Goal: Task Accomplishment & Management: Complete application form

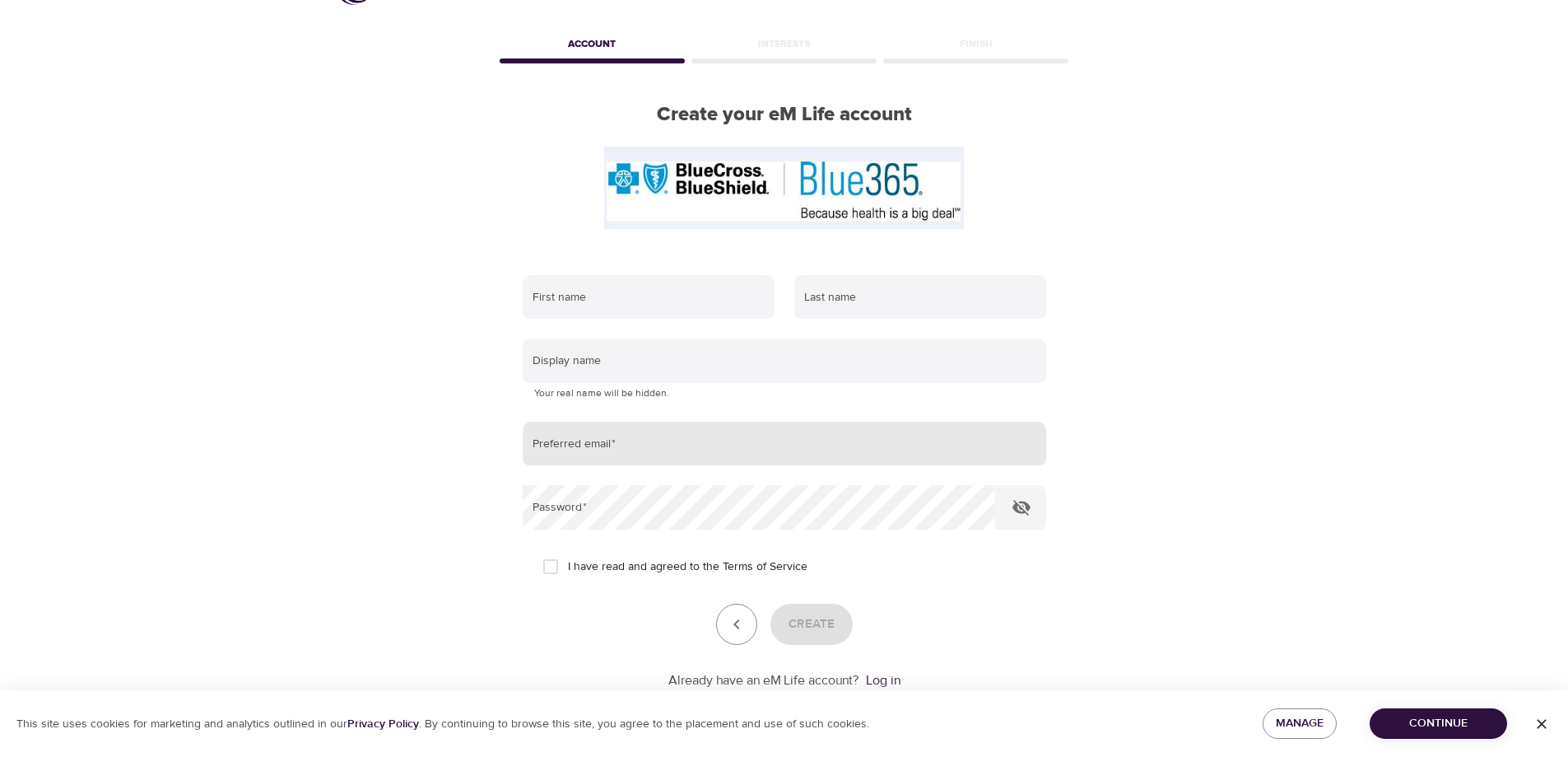
scroll to position [108, 0]
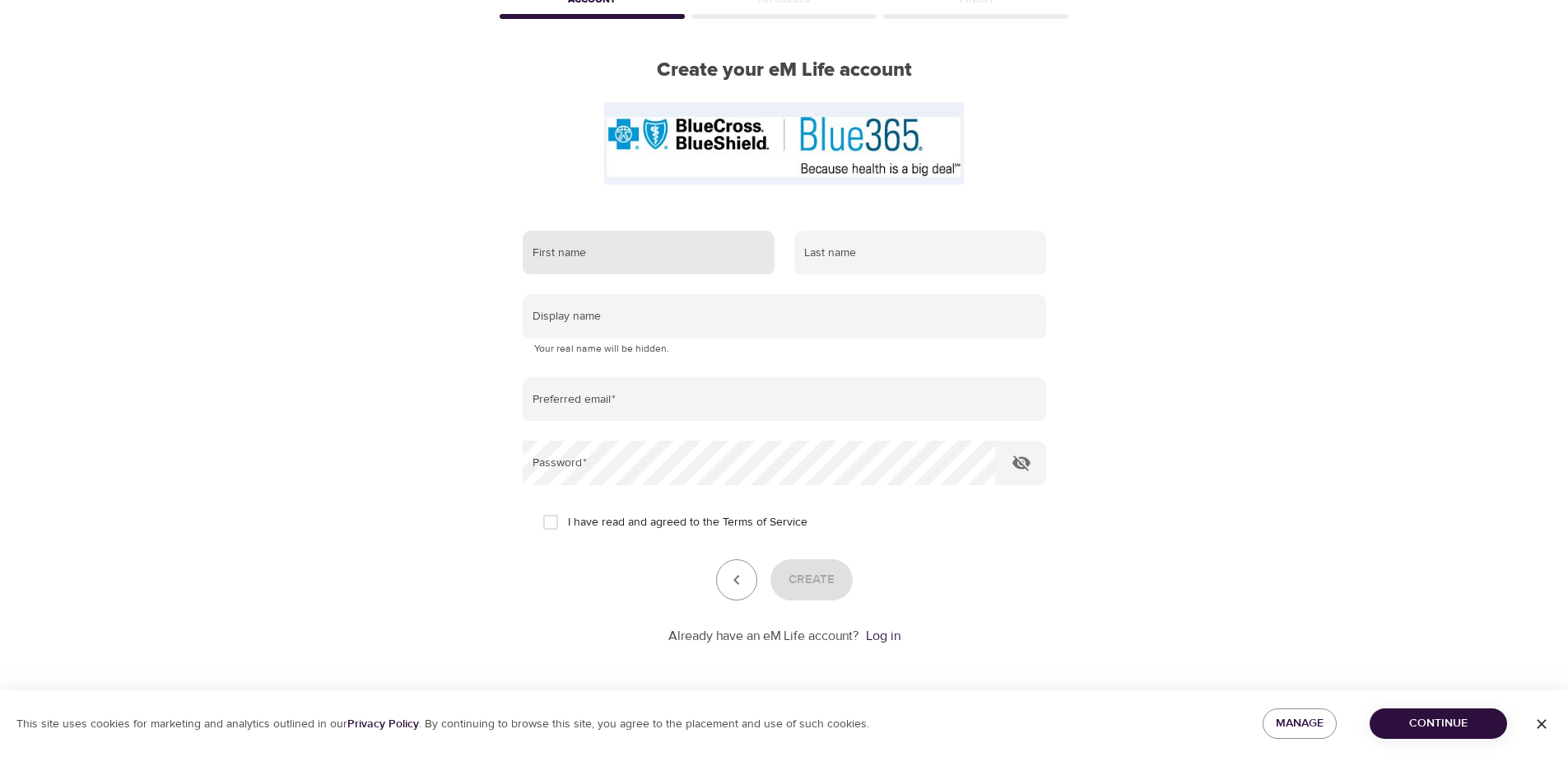
click at [630, 249] on input "text" at bounding box center [648, 252] width 252 height 44
type input "Sheila"
type input "Umeh"
type input "sumeh@sbcglobal.net"
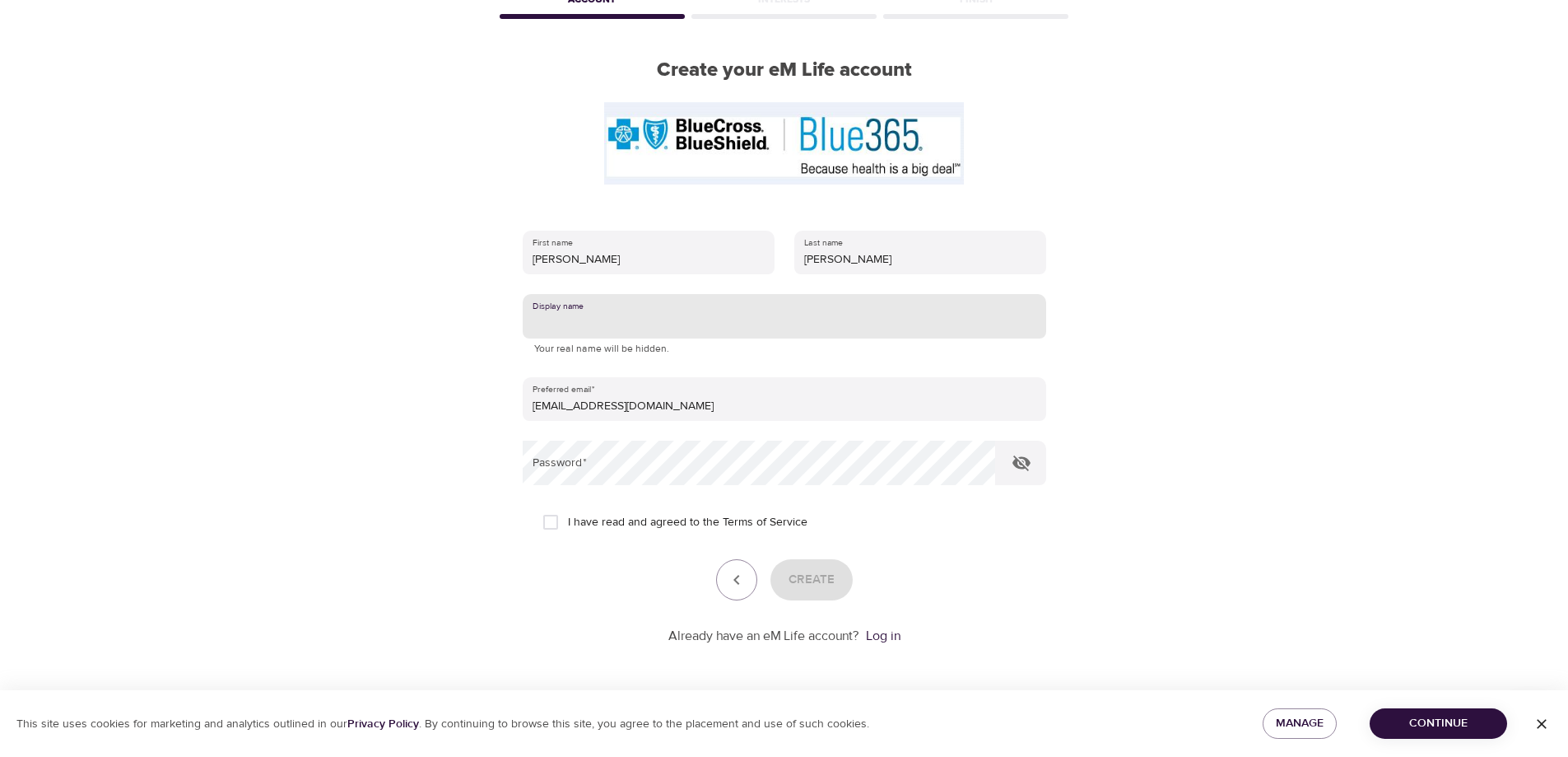
click at [570, 313] on input "text" at bounding box center [784, 316] width 524 height 44
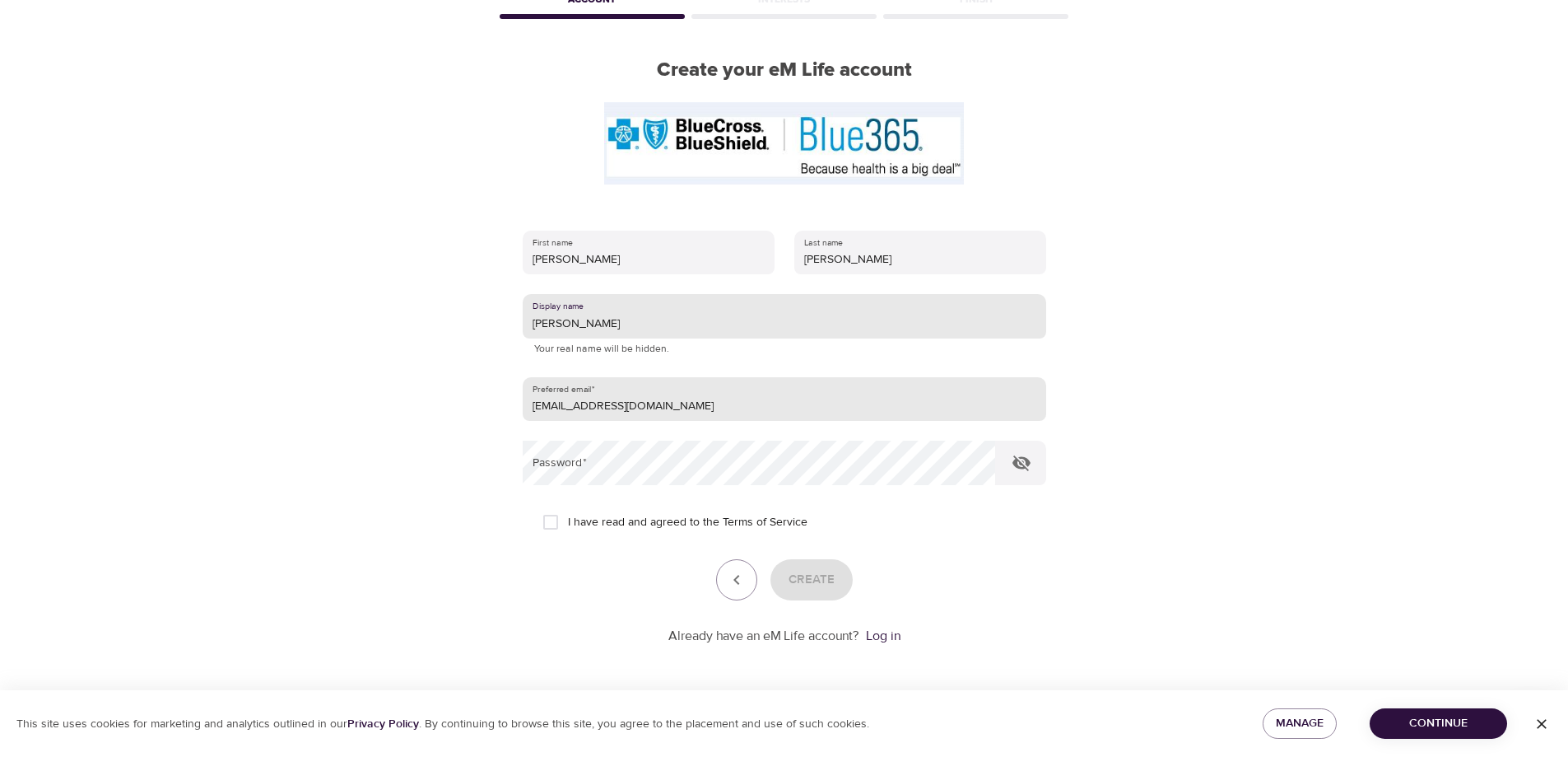
type input "Sheila"
drag, startPoint x: 669, startPoint y: 396, endPoint x: 302, endPoint y: 412, distance: 367.3
click at [302, 412] on div "User Profile Account Interests Finish Create your eM Life account First name Sh…" at bounding box center [784, 280] width 1568 height 757
type input "saumeh56@gmail.com"
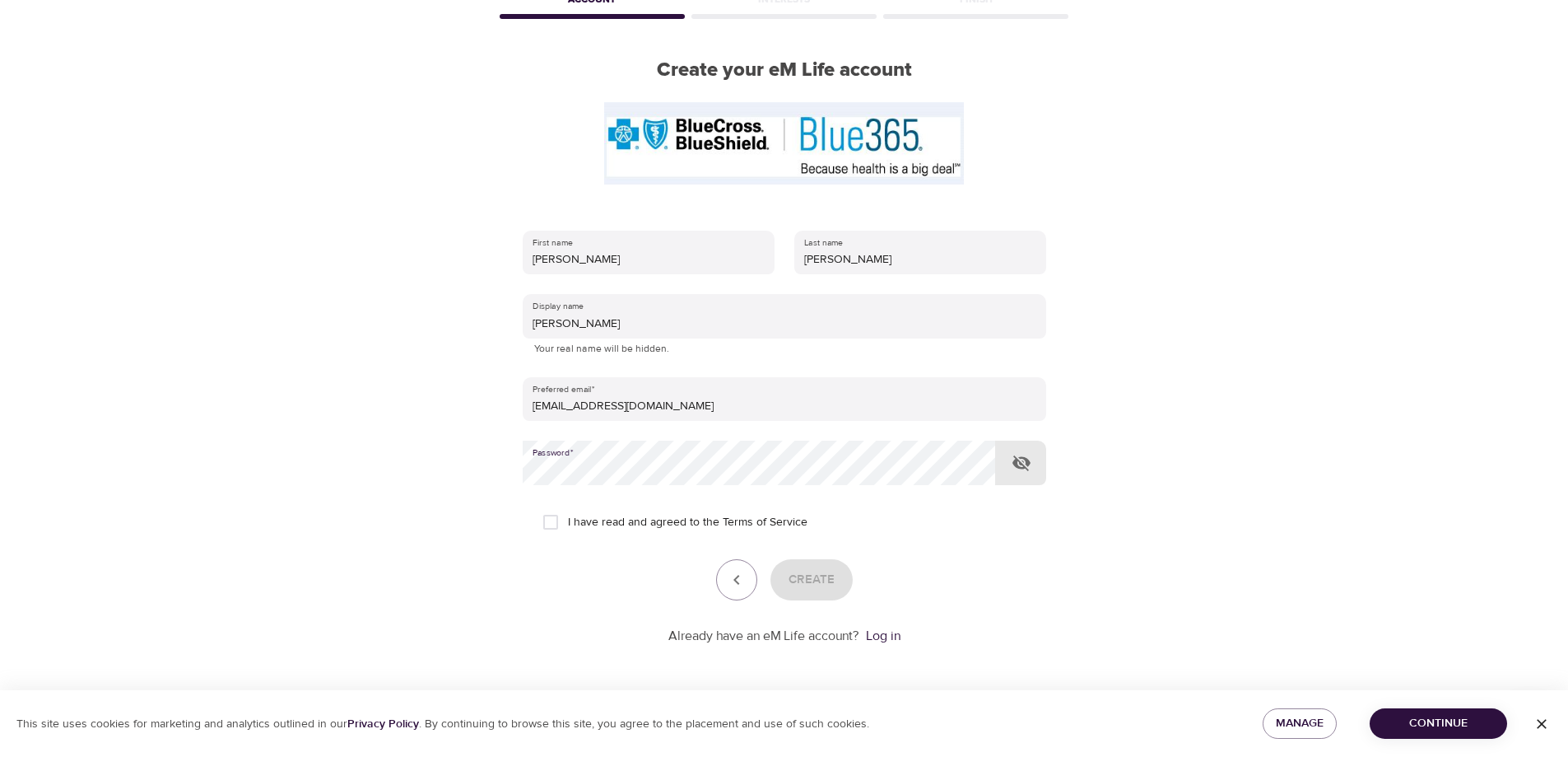
click at [1028, 453] on icon "button" at bounding box center [1021, 462] width 20 height 20
click at [562, 512] on input "I have read and agreed to the Terms of Service" at bounding box center [550, 522] width 35 height 35
checkbox input "true"
click at [818, 574] on span "Create" at bounding box center [811, 579] width 46 height 22
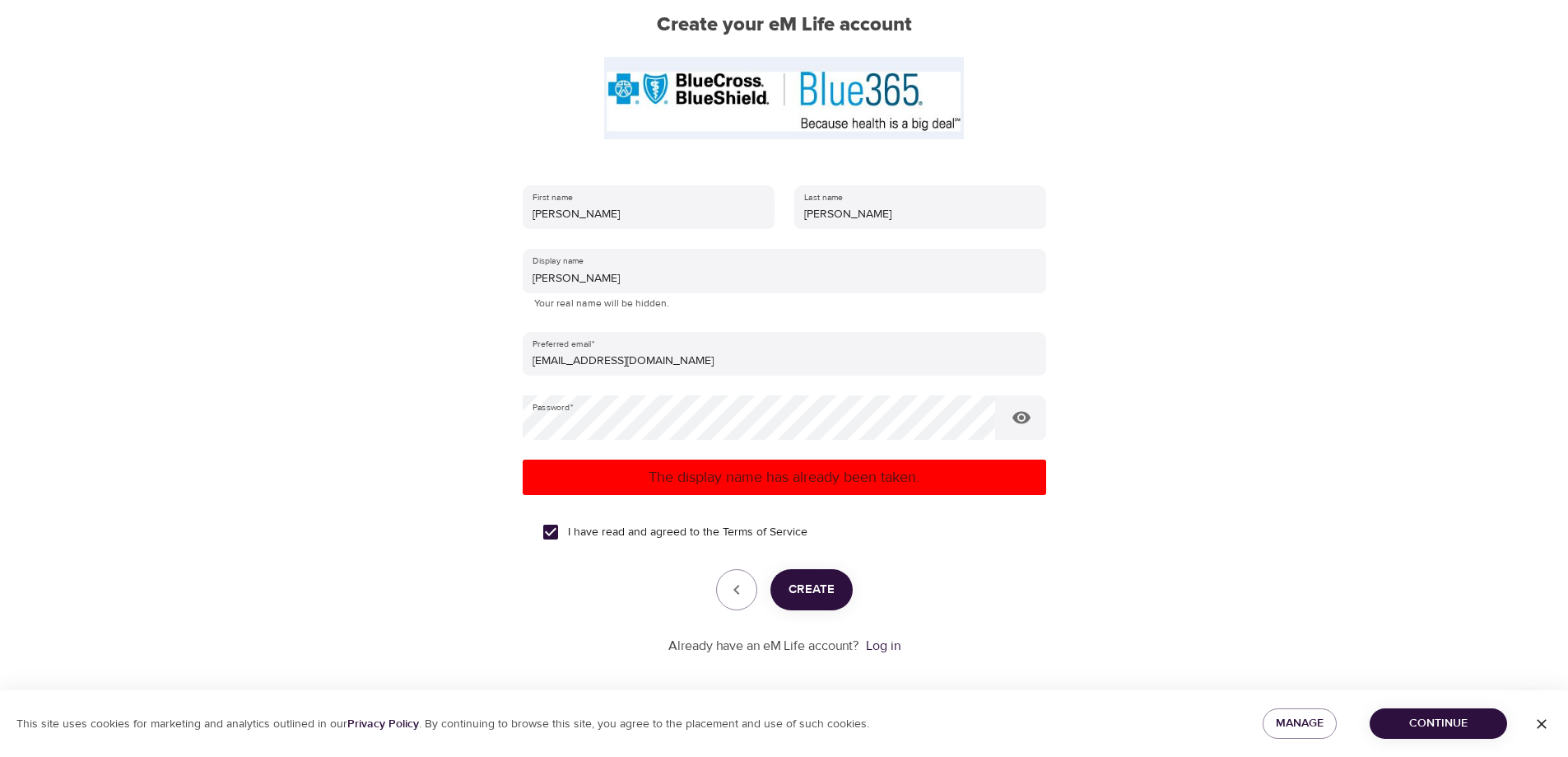
scroll to position [163, 0]
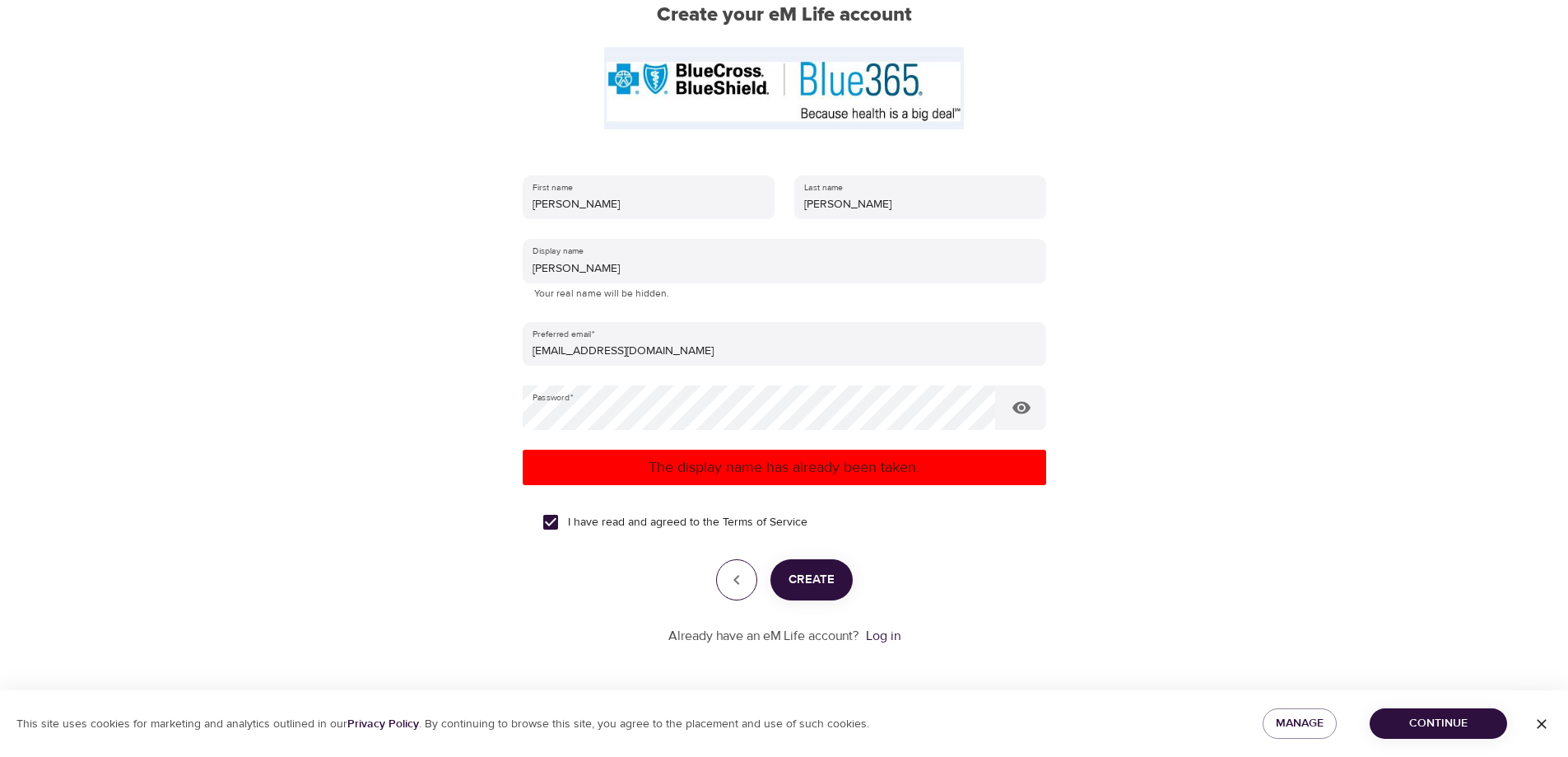
click at [736, 581] on icon "button" at bounding box center [736, 579] width 20 height 20
click at [888, 641] on link "Log in" at bounding box center [882, 636] width 35 height 17
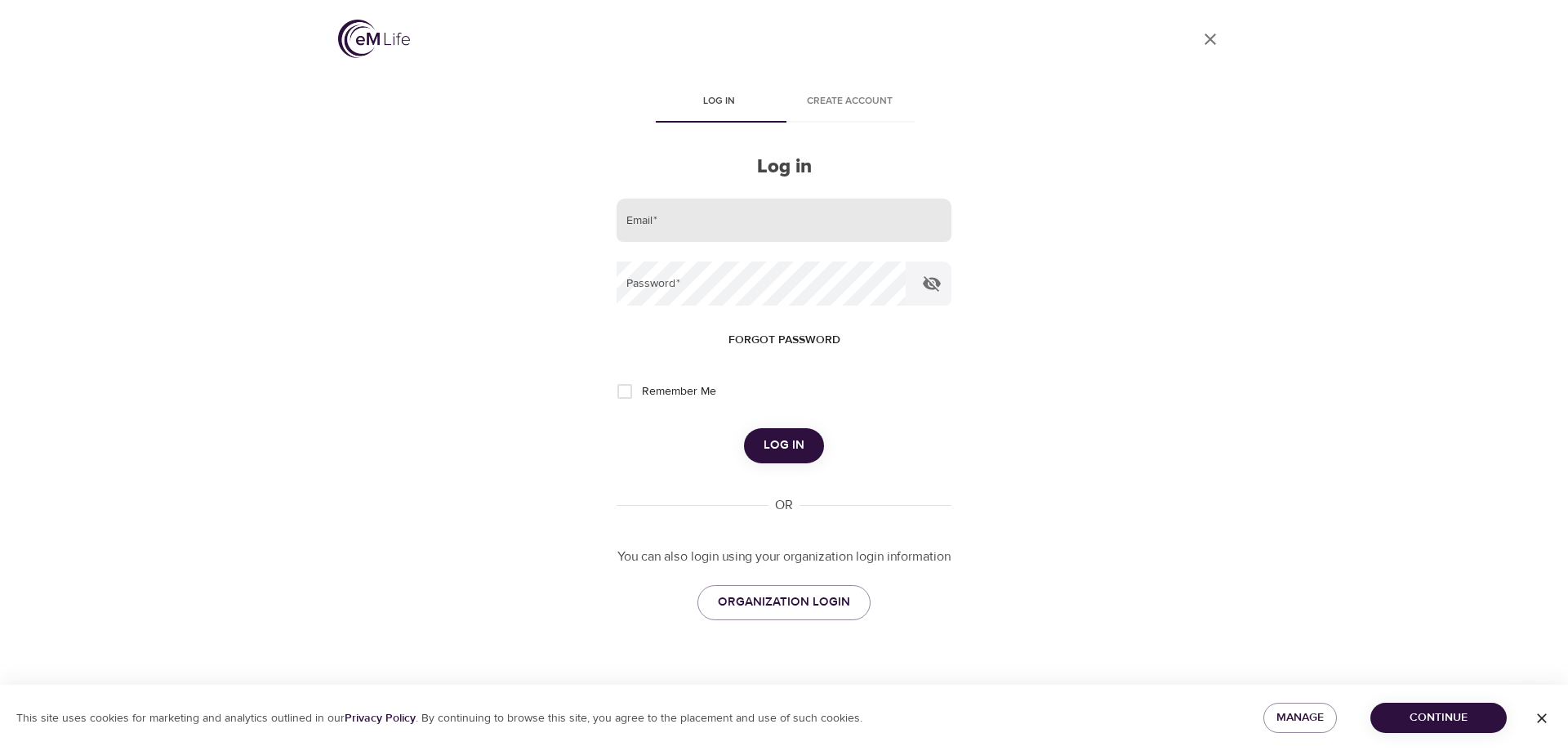
click at [664, 212] on input "email" at bounding box center [784, 220] width 335 height 44
type input "[EMAIL_ADDRESS][DOMAIN_NAME]"
click at [929, 277] on icon "button" at bounding box center [931, 283] width 18 height 16
click at [784, 446] on span "Log in" at bounding box center [784, 444] width 41 height 21
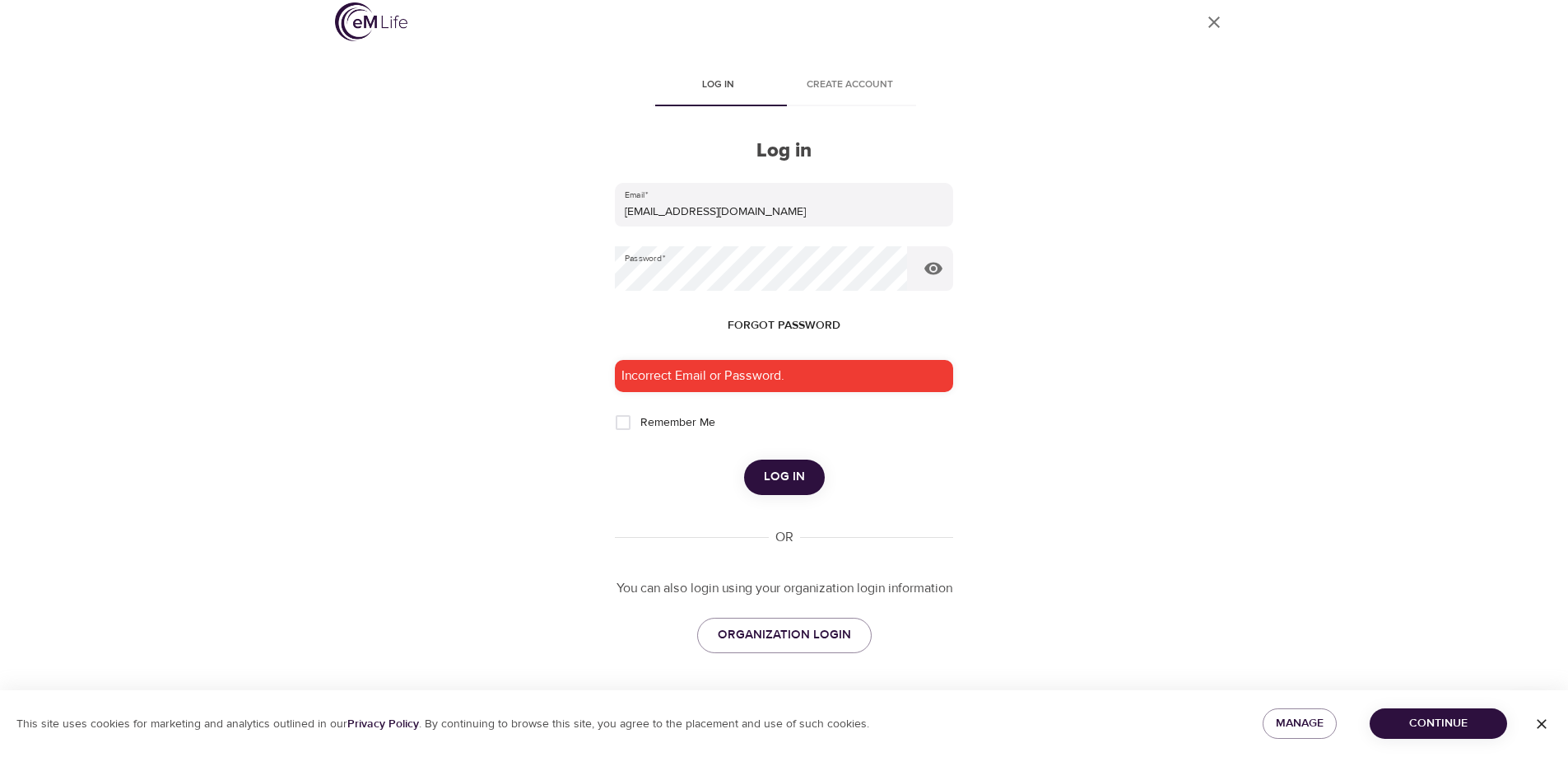
scroll to position [34, 0]
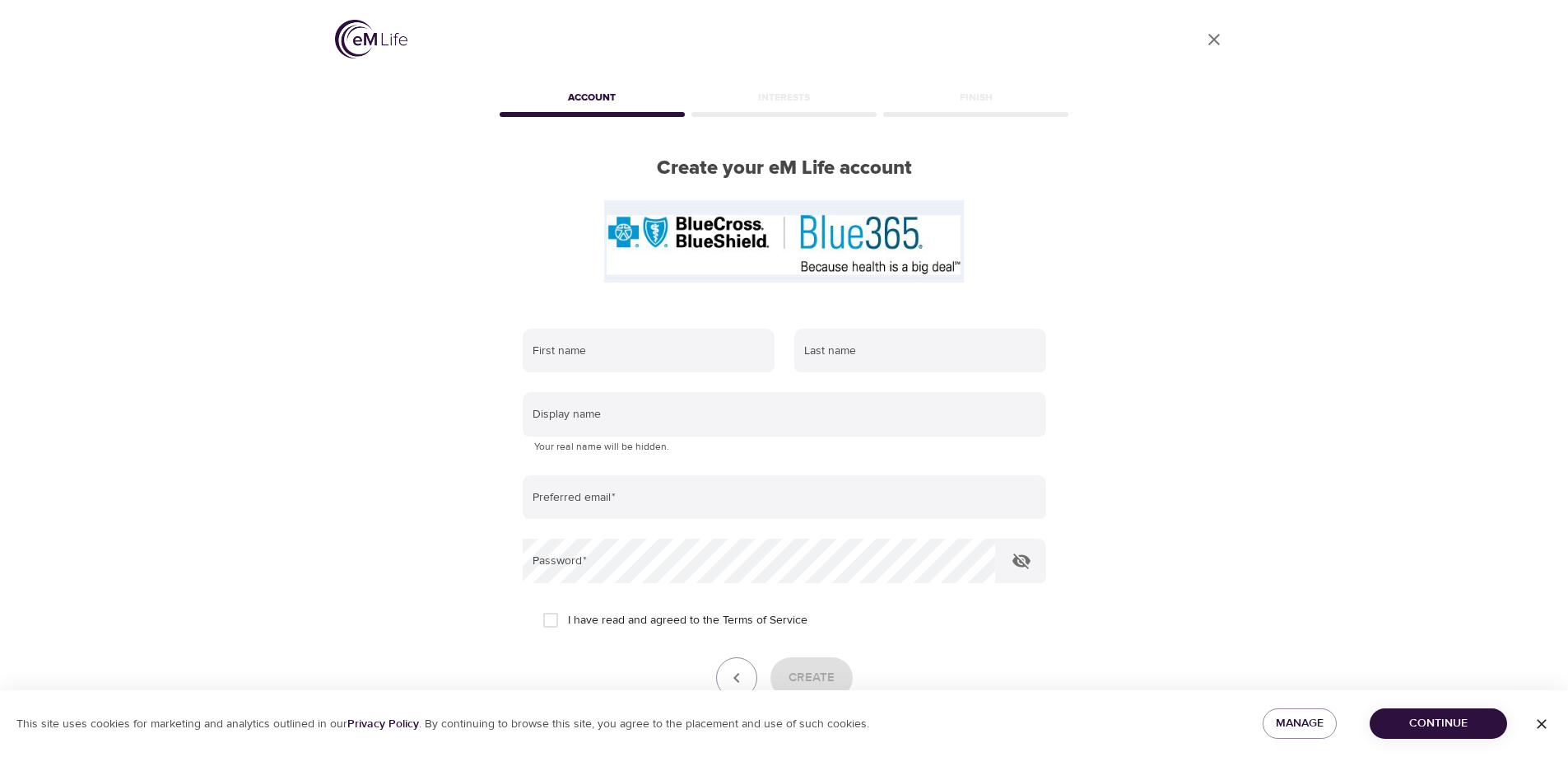
scroll to position [108, 0]
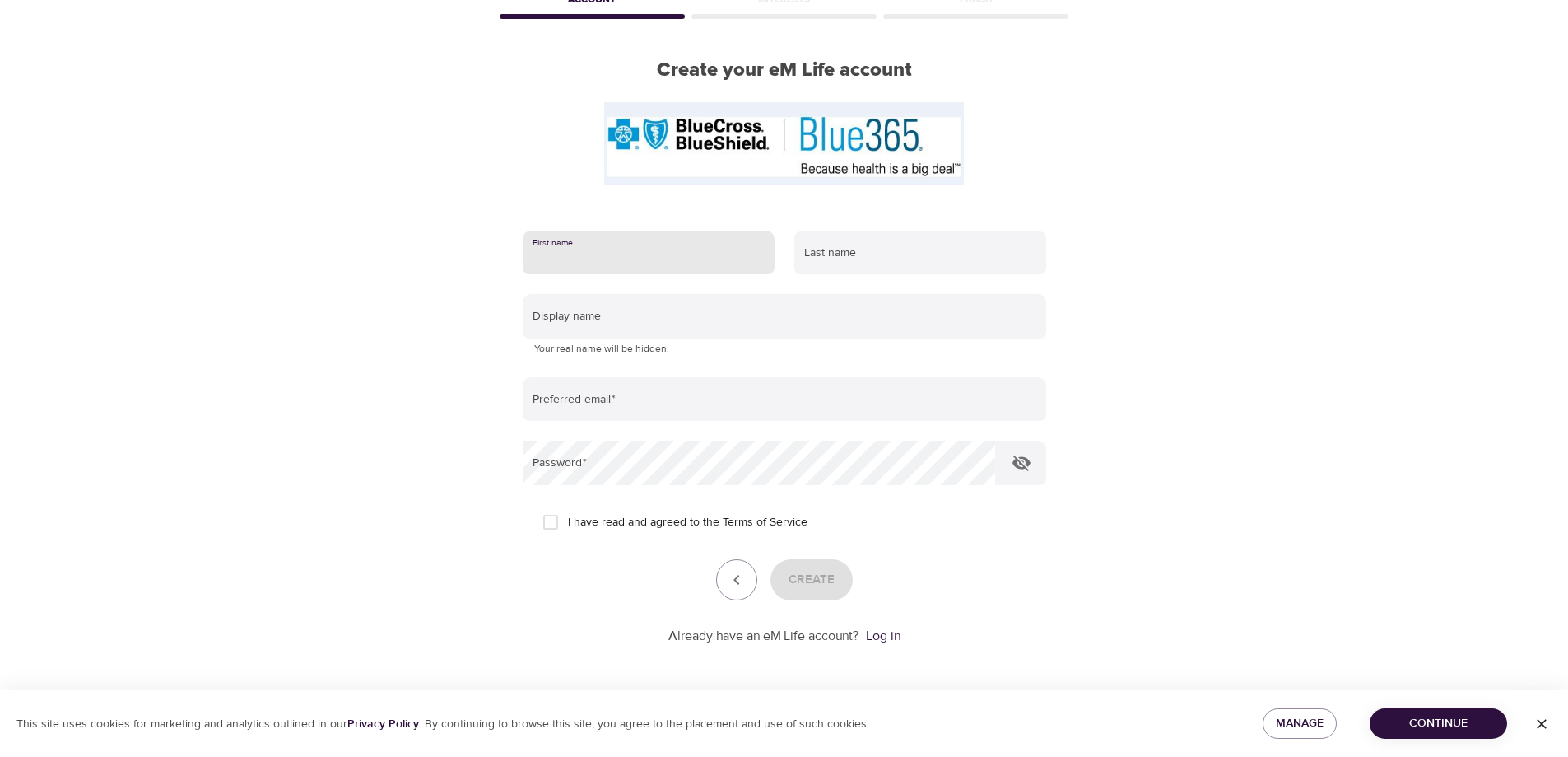
click at [570, 247] on input "text" at bounding box center [648, 252] width 252 height 44
type input "Sheila"
type input "[PERSON_NAME]"
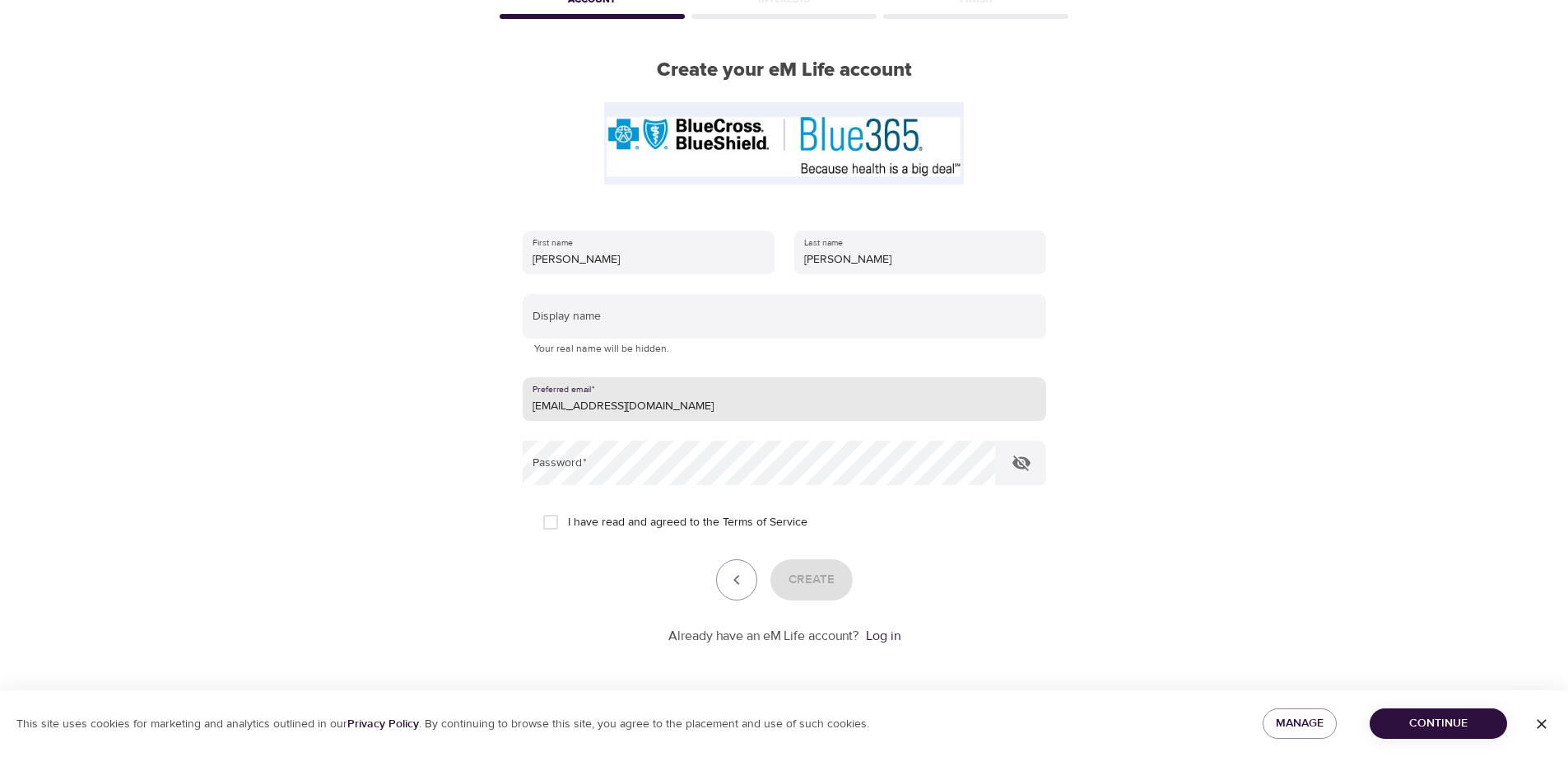
drag, startPoint x: 656, startPoint y: 396, endPoint x: 369, endPoint y: 394, distance: 287.0
click at [369, 394] on div "User Profile Account Interests Finish Create your eM Life account First name Sh…" at bounding box center [785, 280] width 939 height 757
type input "saumeh56@gmail.com"
click at [552, 509] on input "I have read and agreed to the Terms of Service" at bounding box center [550, 522] width 35 height 35
checkbox input "true"
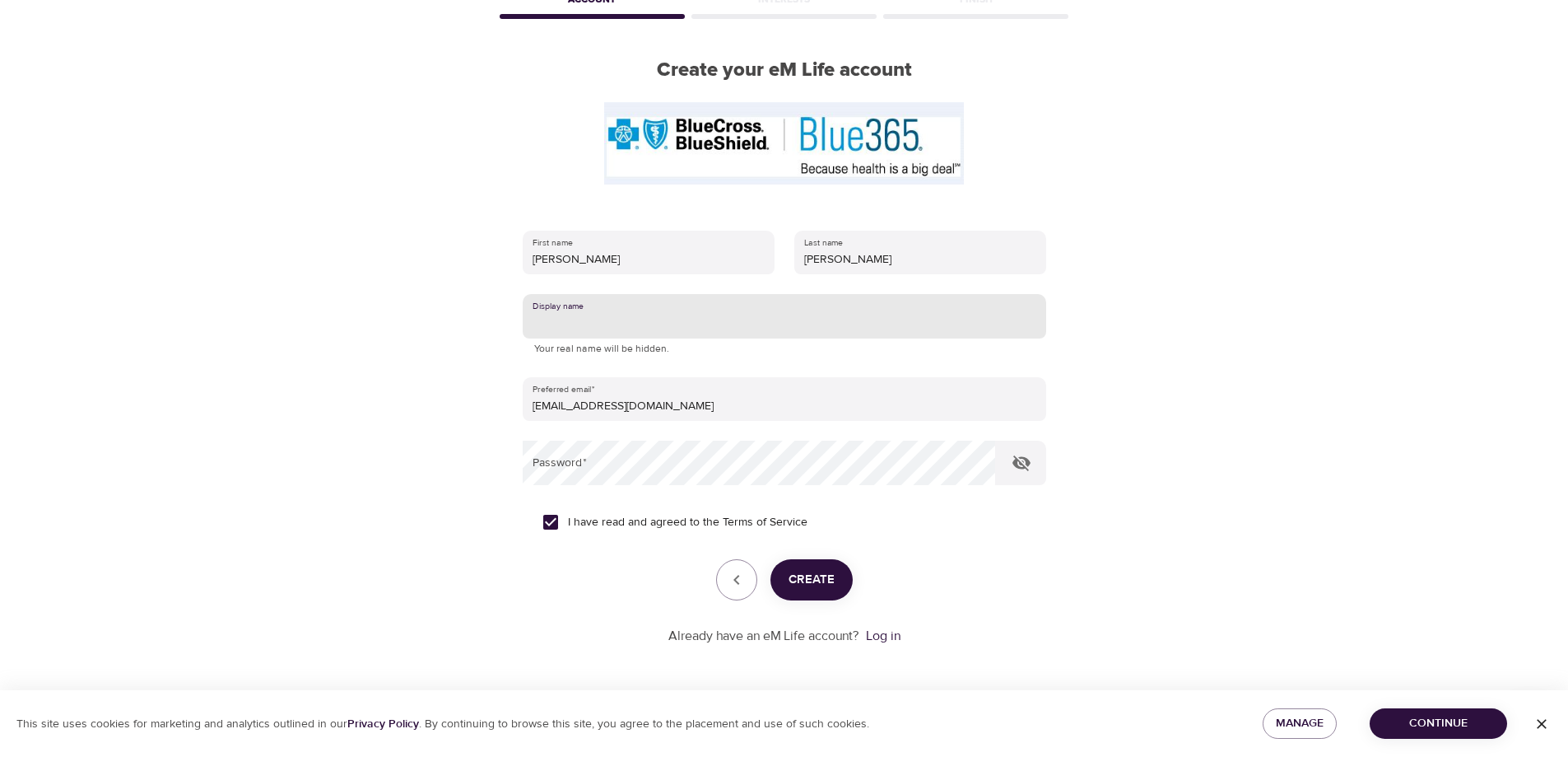
click at [544, 316] on input "text" at bounding box center [784, 316] width 524 height 44
type input "SheilaU"
click at [820, 569] on span "Create" at bounding box center [811, 579] width 46 height 22
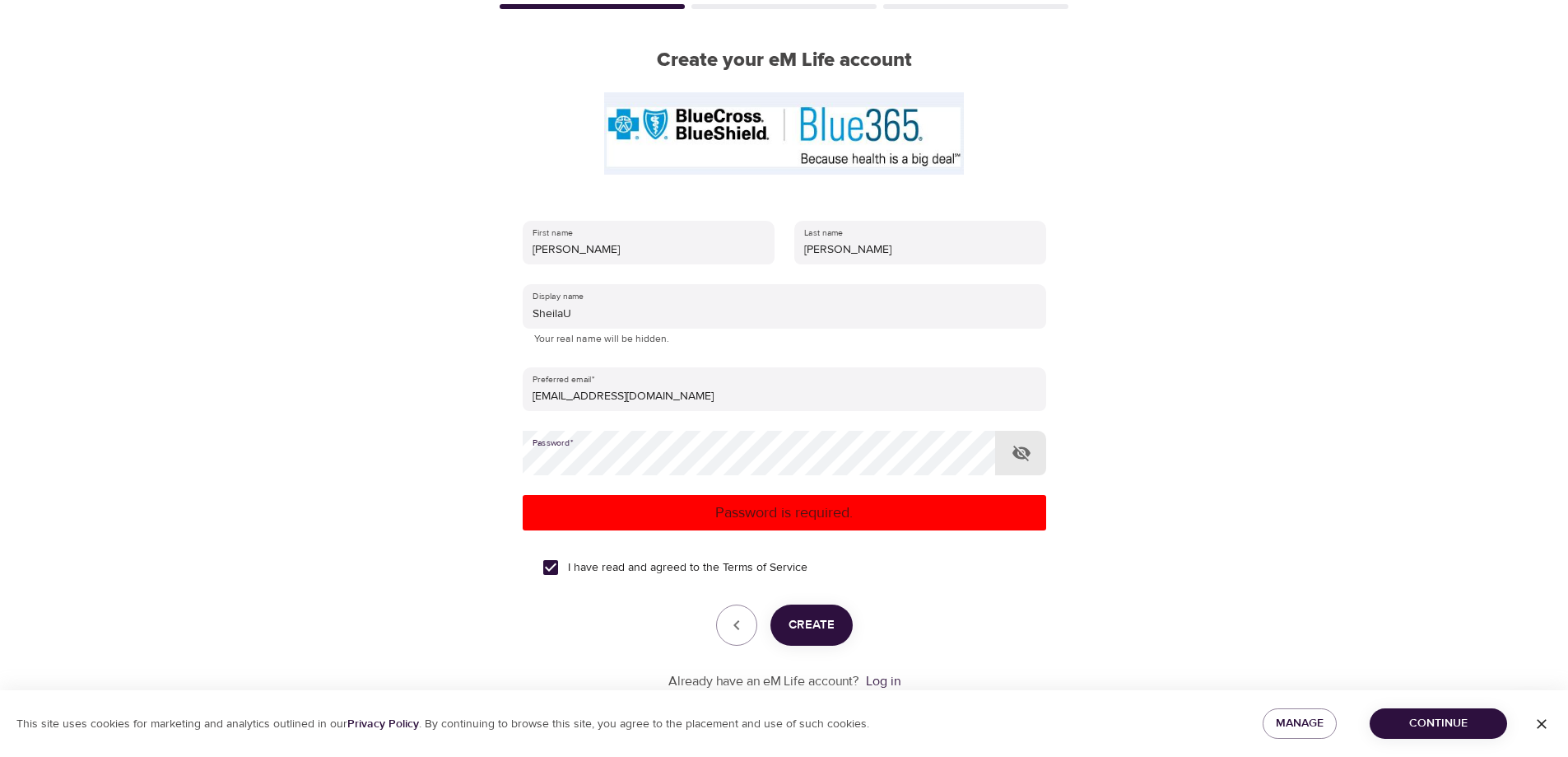
click at [261, 436] on div "User Profile Account Interests Finish Create your eM Life account First name Sh…" at bounding box center [784, 271] width 1568 height 757
click at [1030, 452] on icon "button" at bounding box center [1021, 453] width 18 height 16
click at [823, 630] on span "Create" at bounding box center [811, 625] width 46 height 22
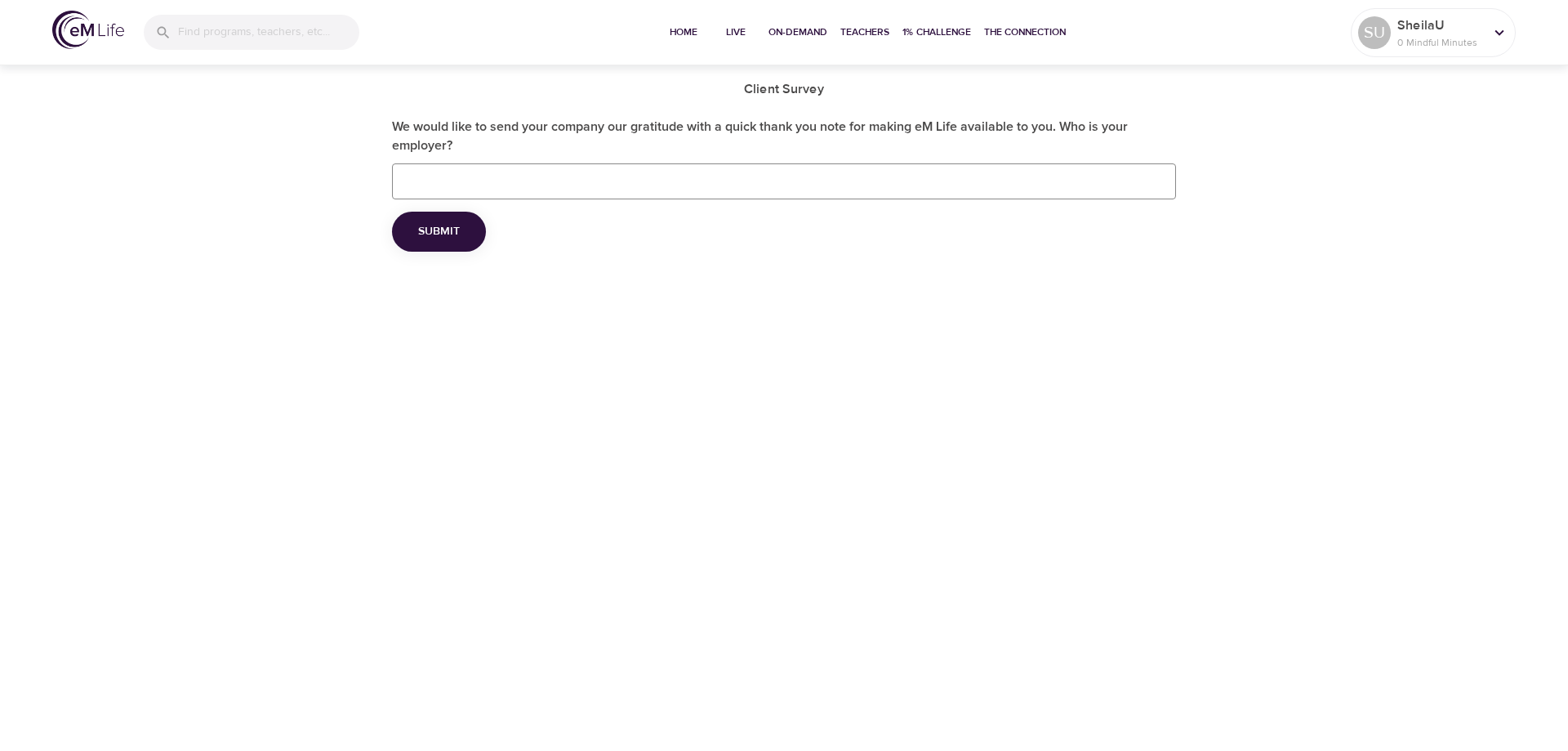
click at [424, 178] on input "We would like to send your company our gratitude with a quick thank you note fo…" at bounding box center [784, 181] width 784 height 36
type input "FDIC/Retired"
click at [437, 226] on span "Submit" at bounding box center [439, 231] width 42 height 20
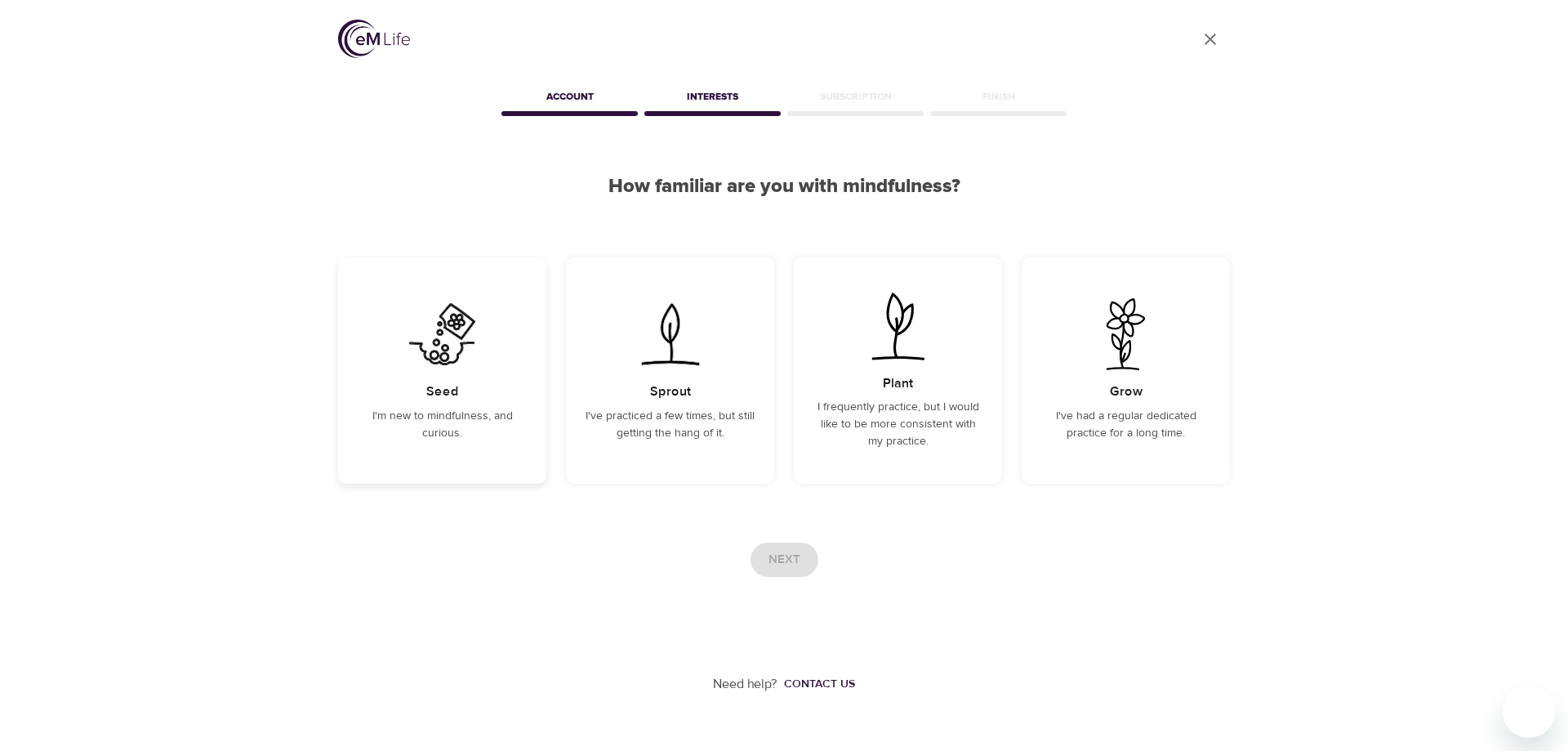
click at [445, 404] on div "Seed I'm new to mindfulness, and curious." at bounding box center [442, 370] width 208 height 226
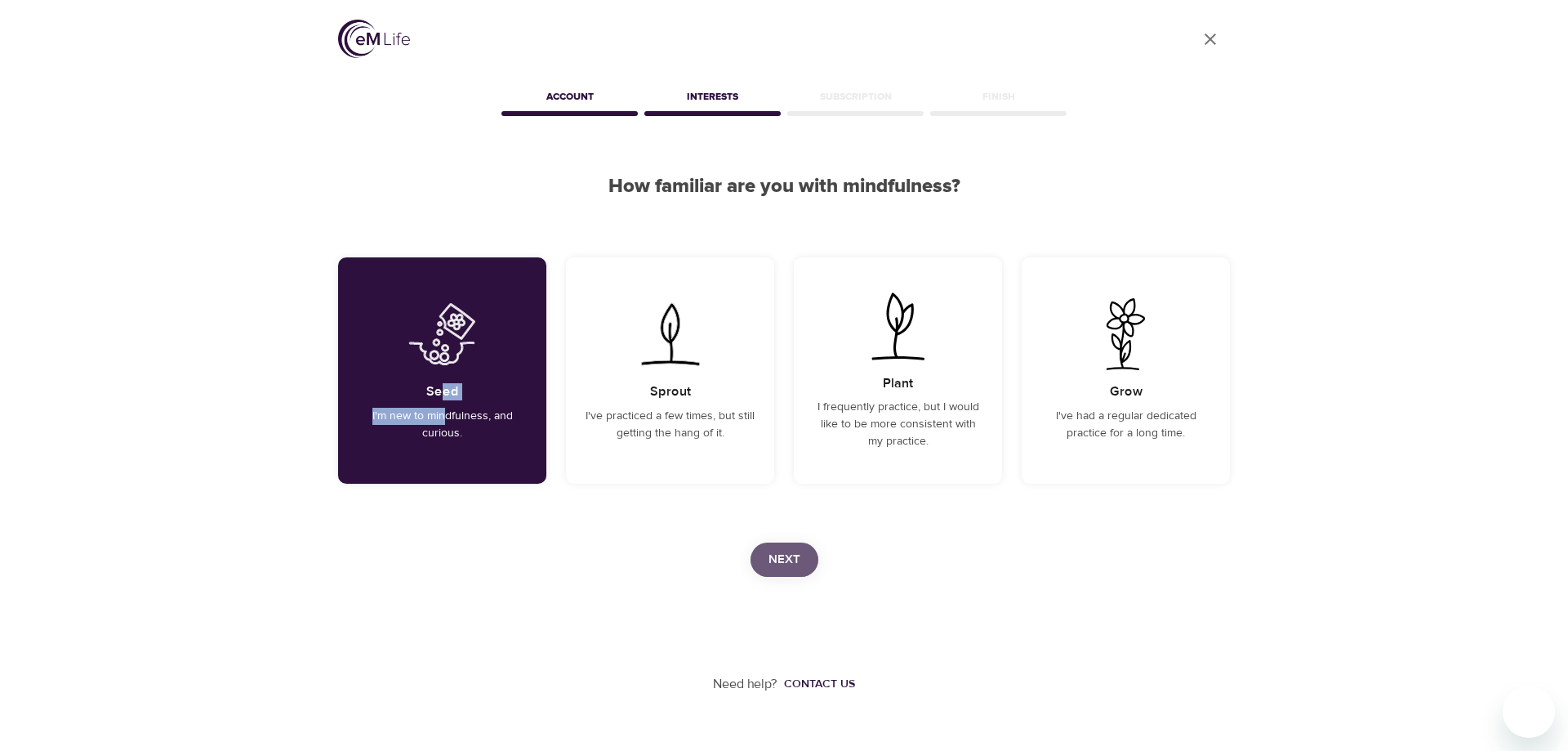
click at [784, 561] on span "Next" at bounding box center [784, 559] width 32 height 21
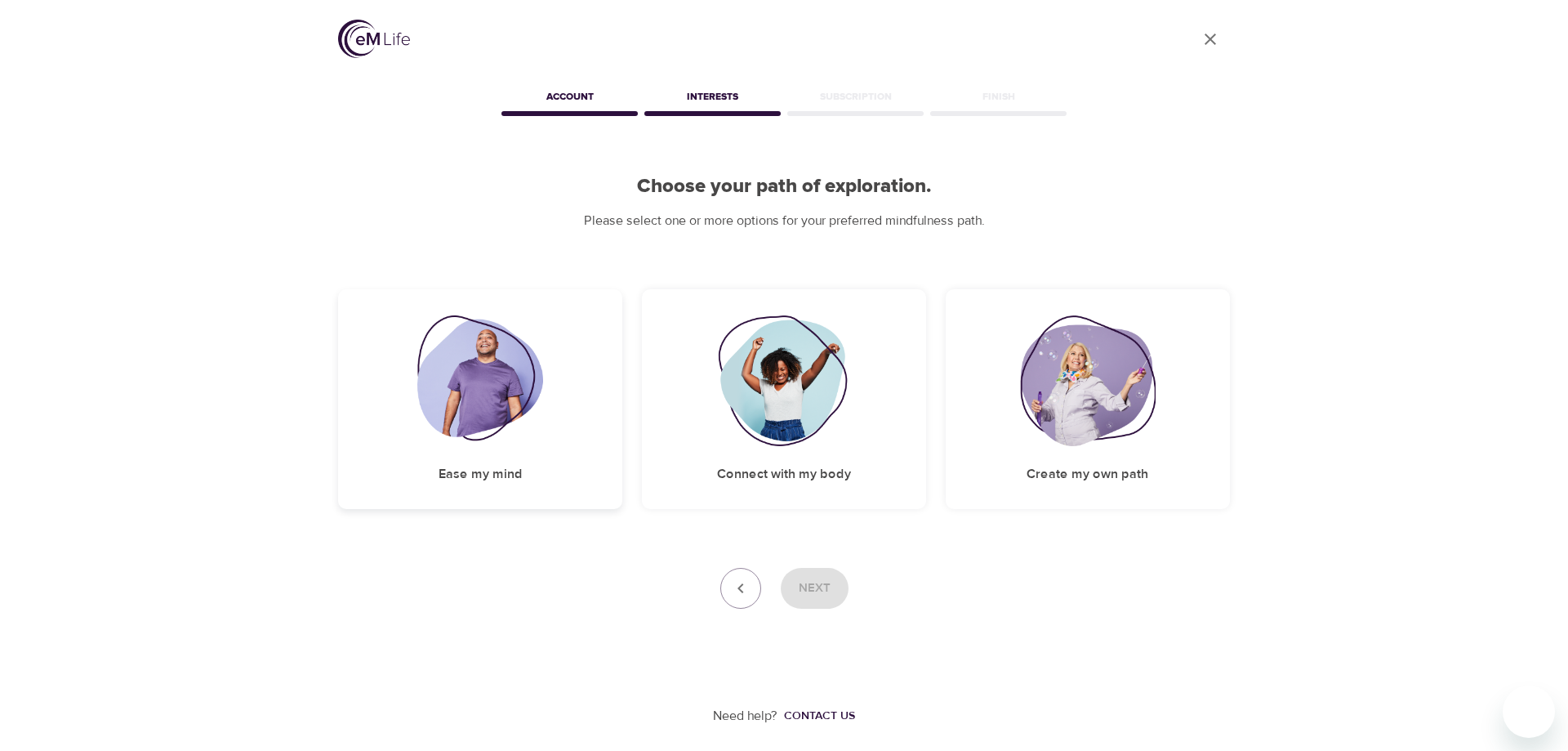
click at [481, 398] on img at bounding box center [481, 380] width 126 height 131
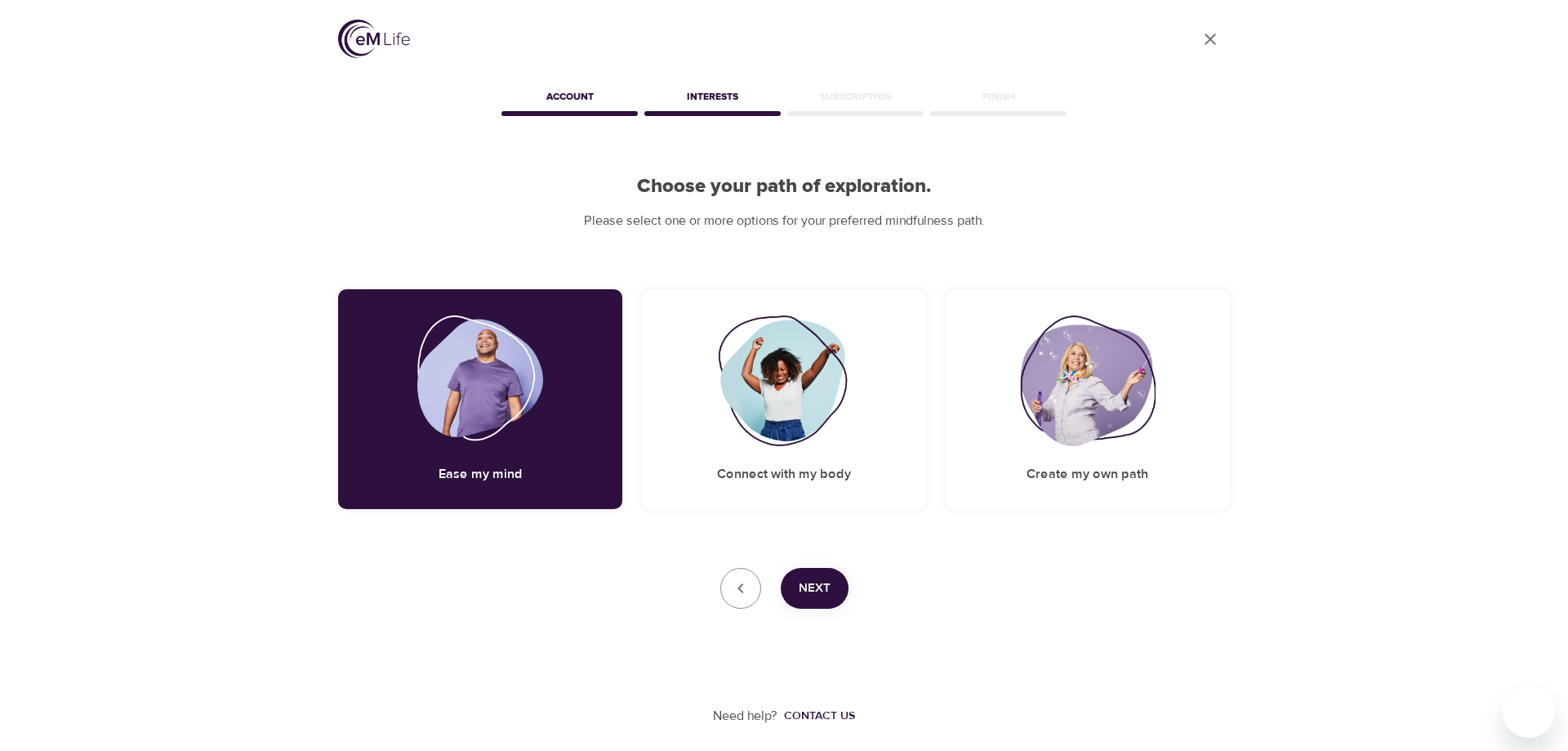
click at [813, 586] on span "Next" at bounding box center [814, 587] width 32 height 21
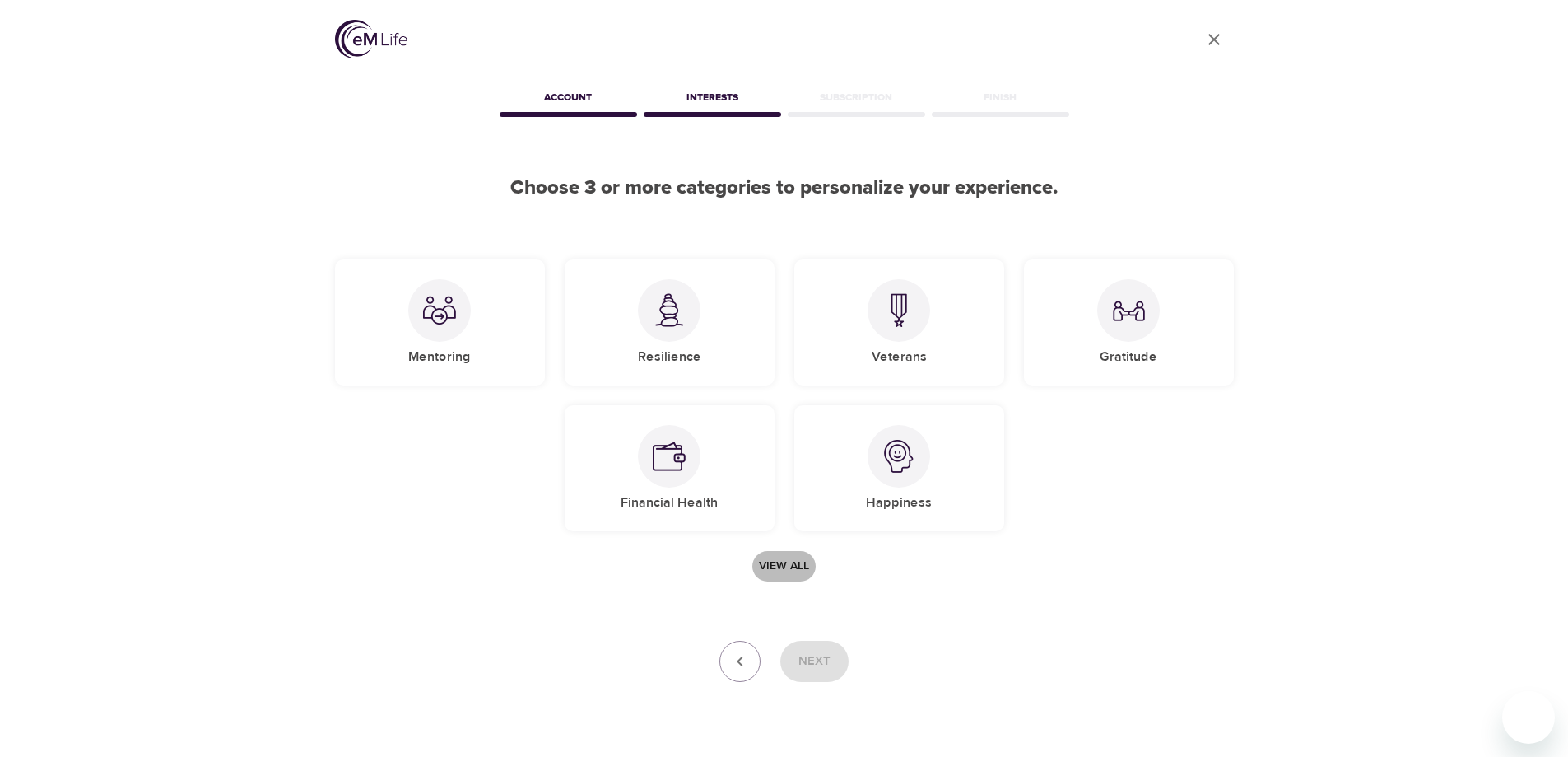
click at [769, 565] on span "View all" at bounding box center [784, 566] width 51 height 21
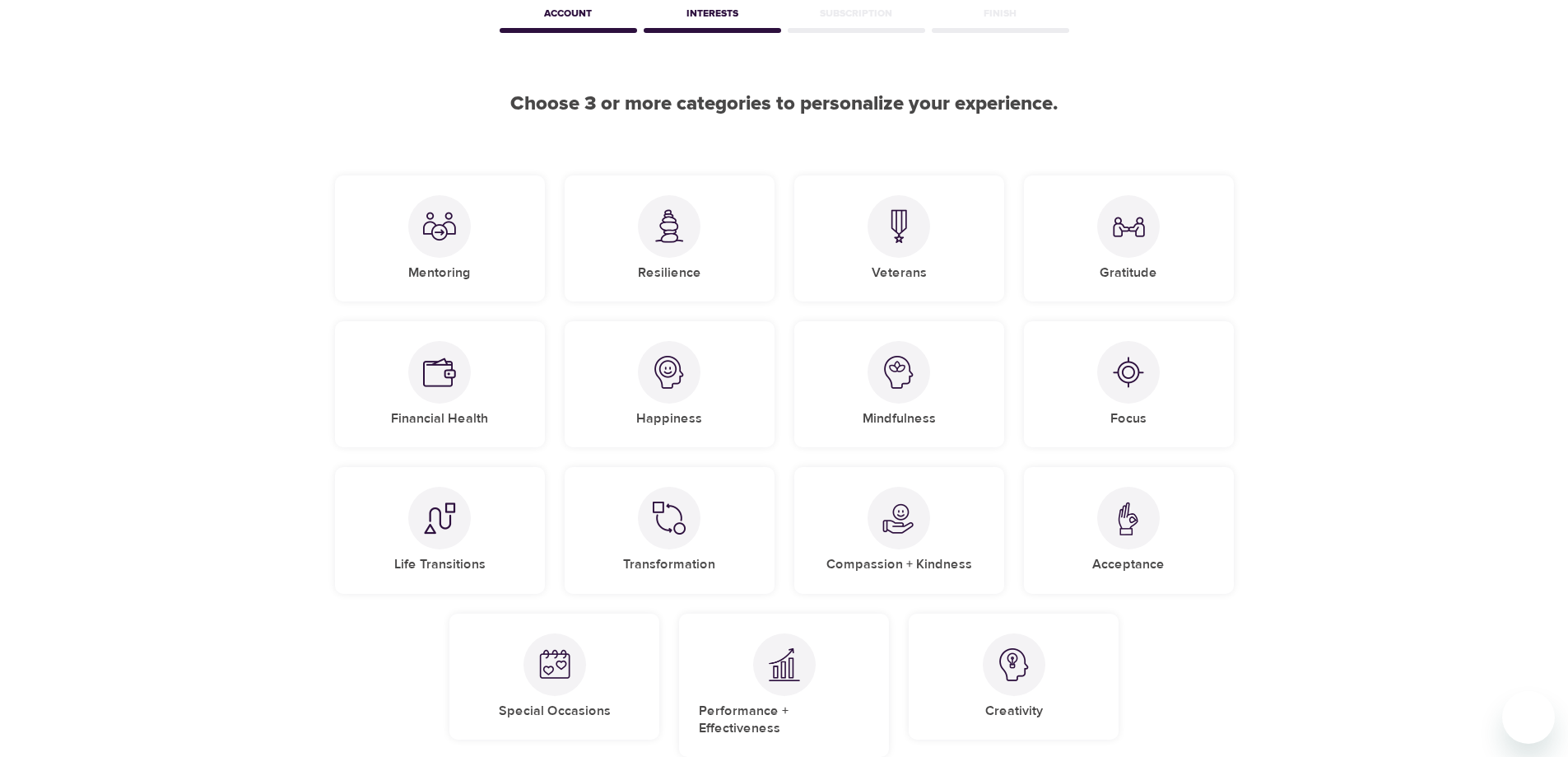
scroll to position [165, 0]
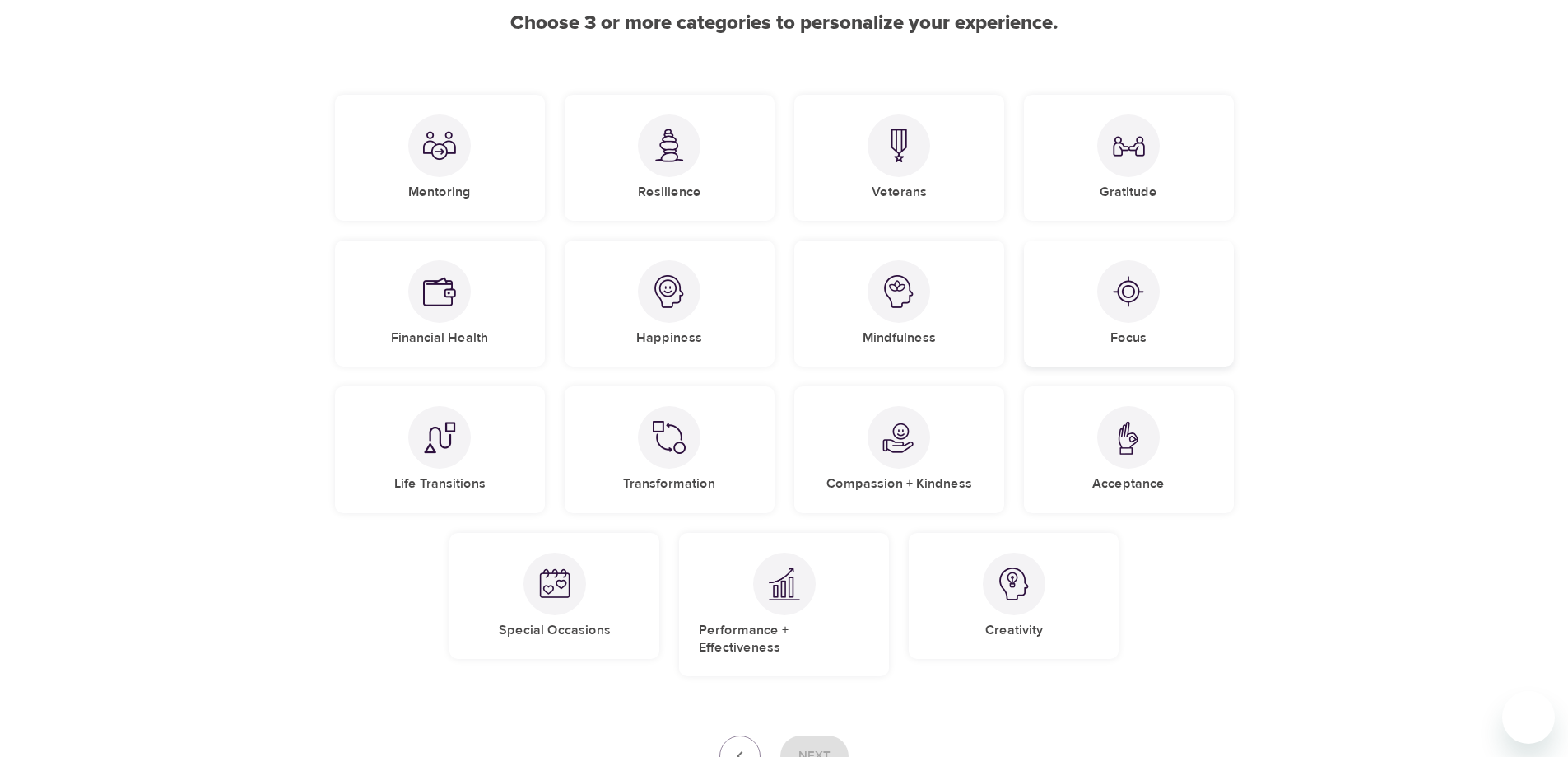
click at [1136, 318] on div at bounding box center [1128, 291] width 63 height 63
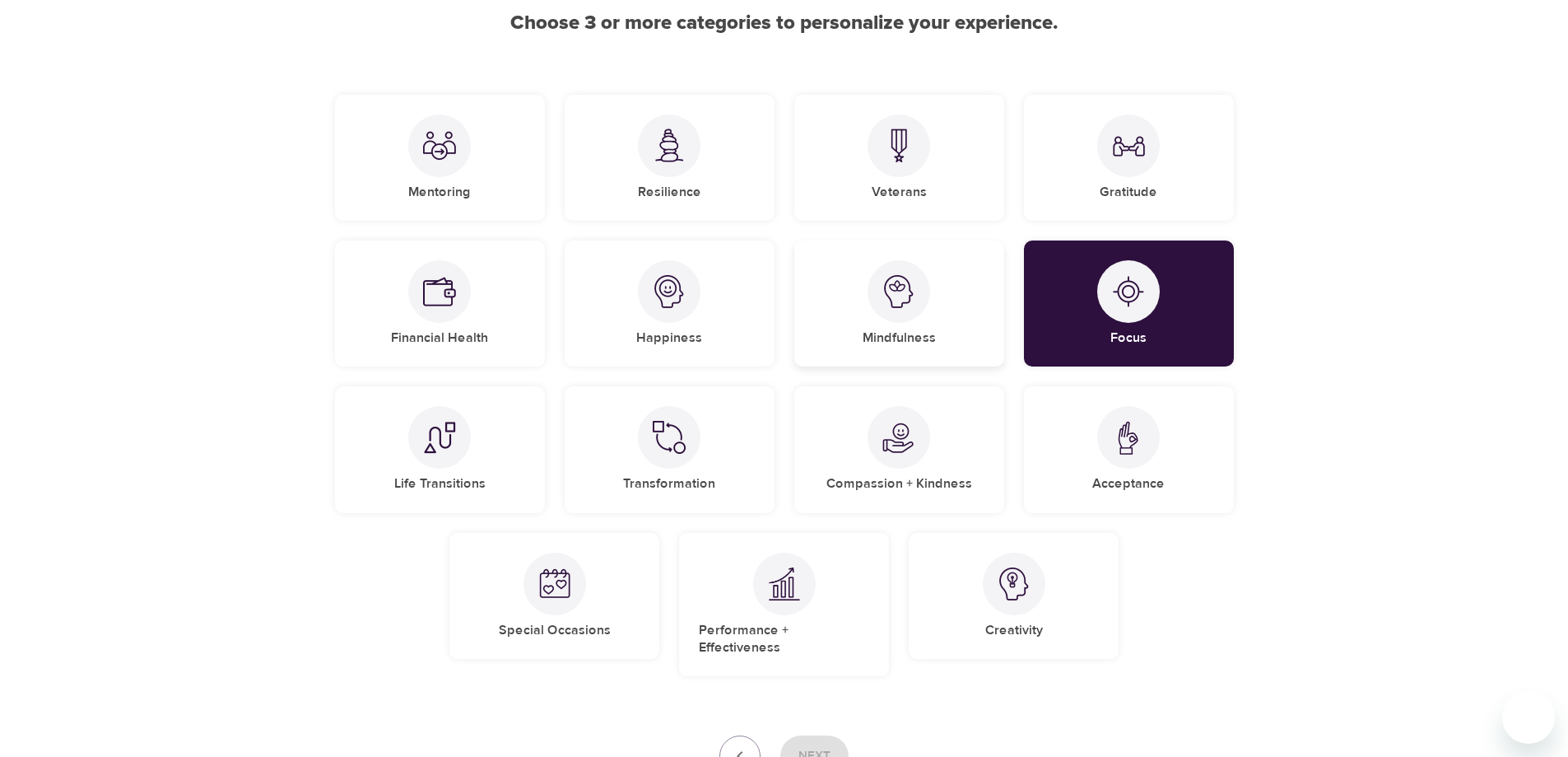
click at [893, 325] on div "Mindfulness" at bounding box center [899, 304] width 210 height 126
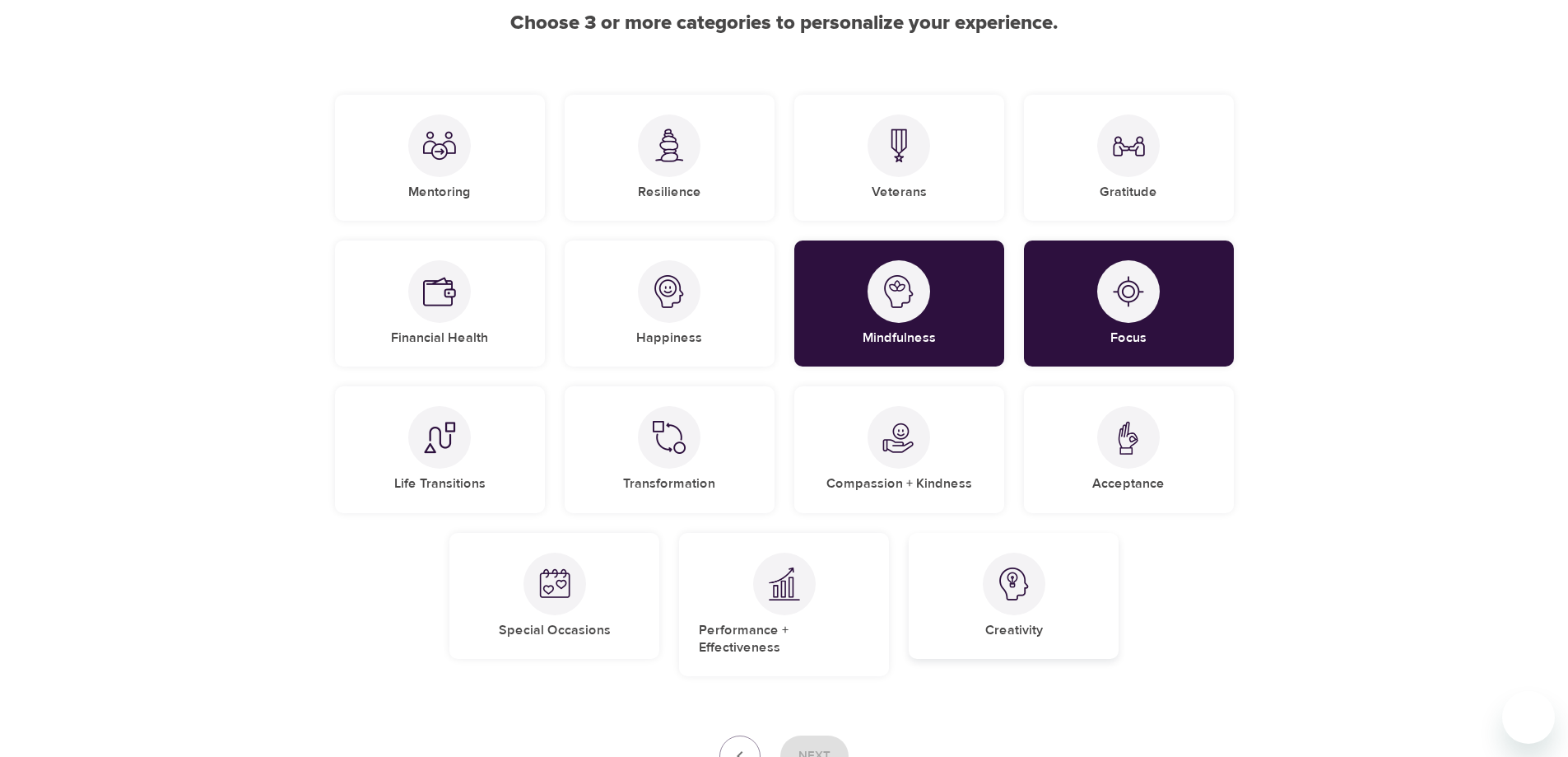
click at [1013, 595] on img at bounding box center [1013, 583] width 33 height 33
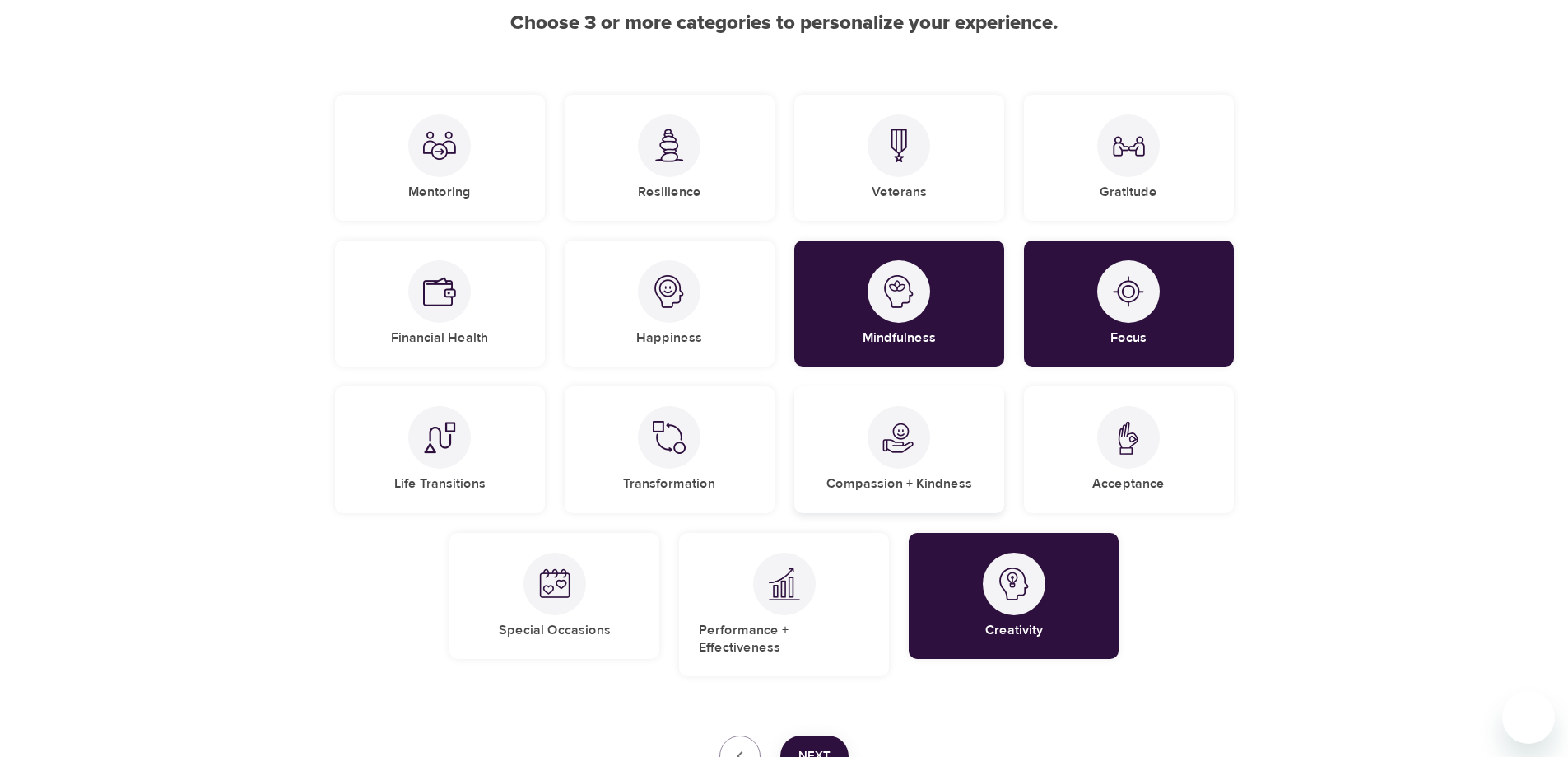
click at [852, 472] on div "Compassion + Kindness" at bounding box center [899, 449] width 210 height 126
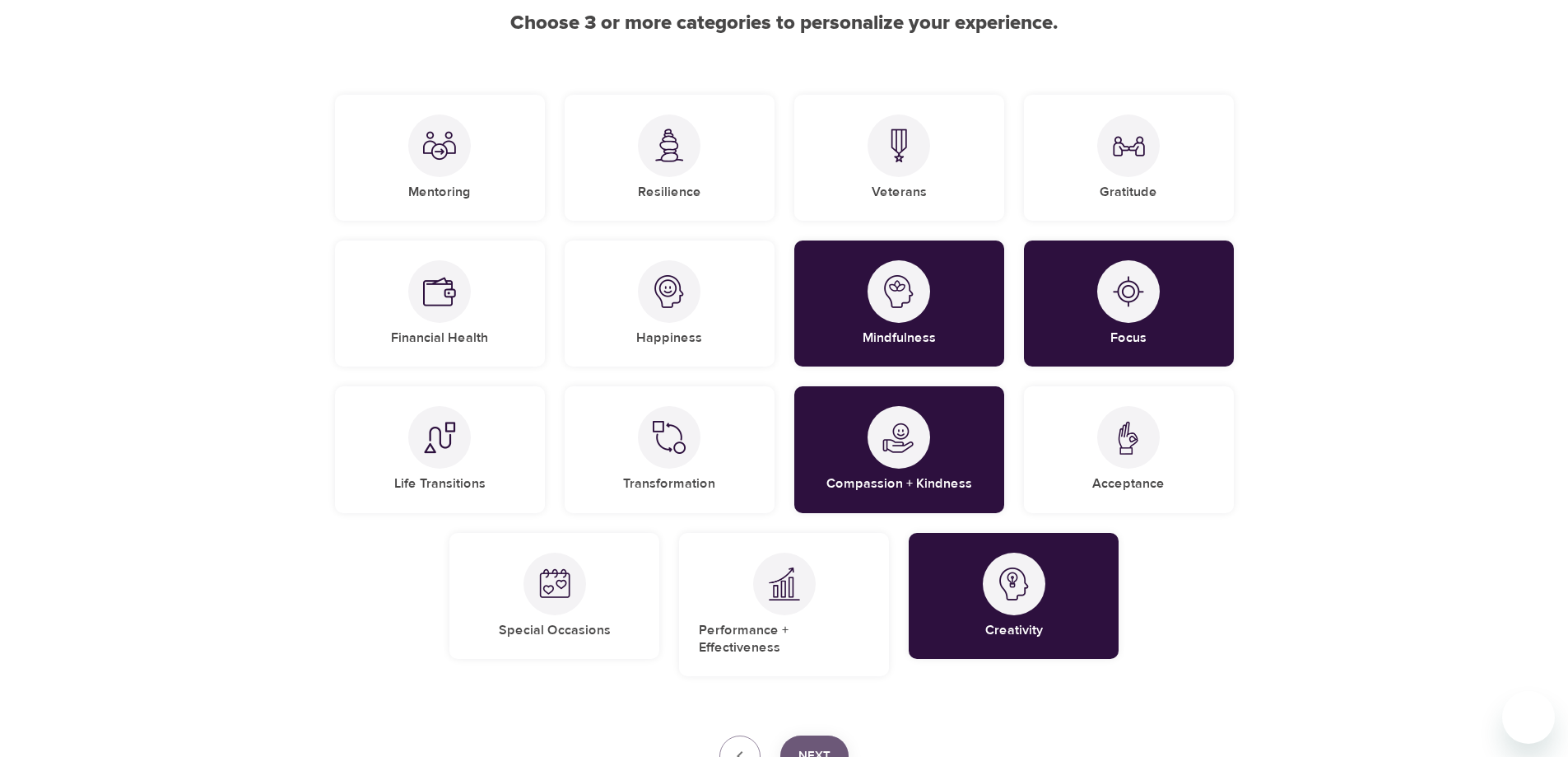
click at [822, 745] on span "Next" at bounding box center [814, 755] width 32 height 22
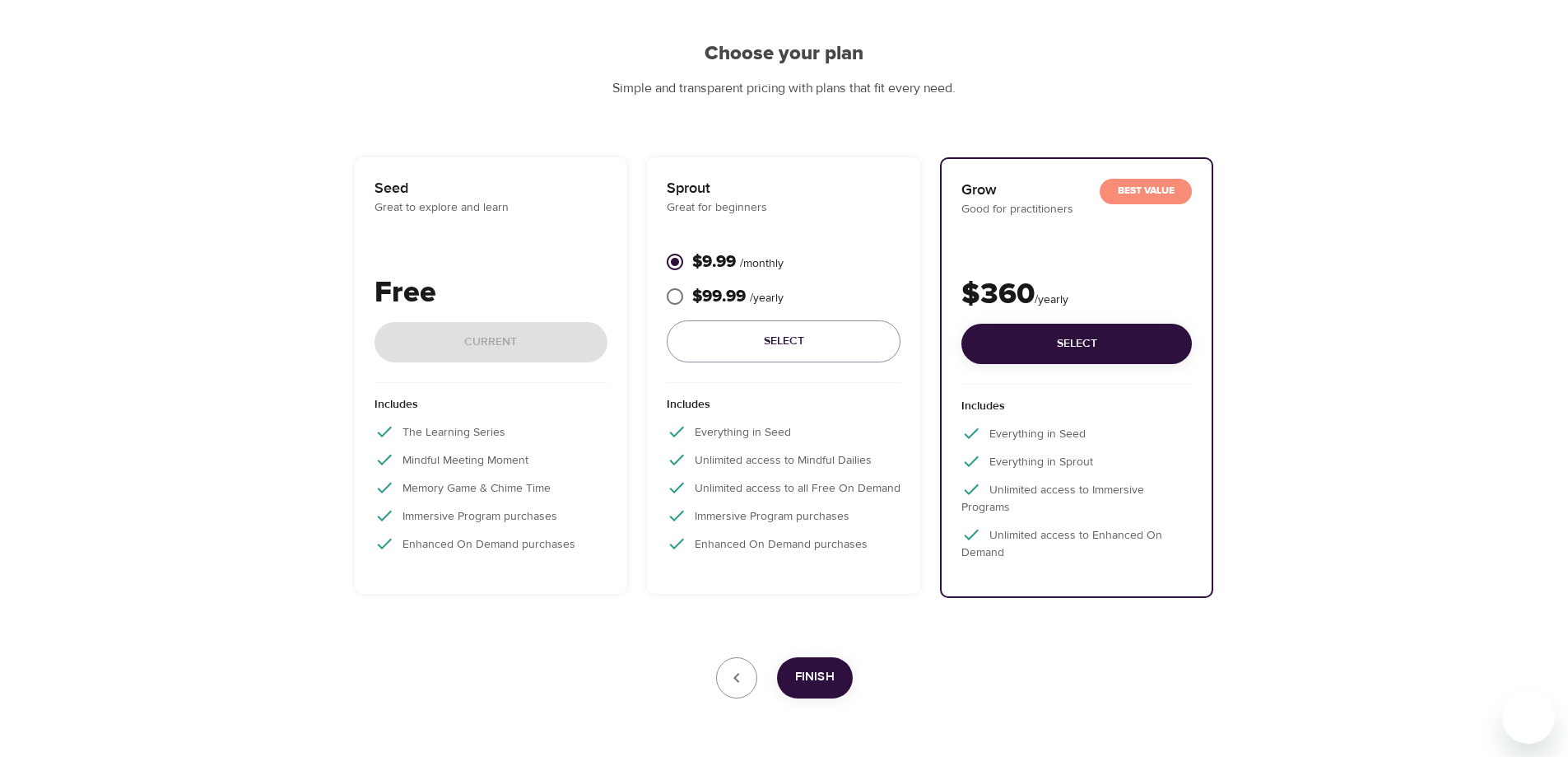
scroll to position [199, 0]
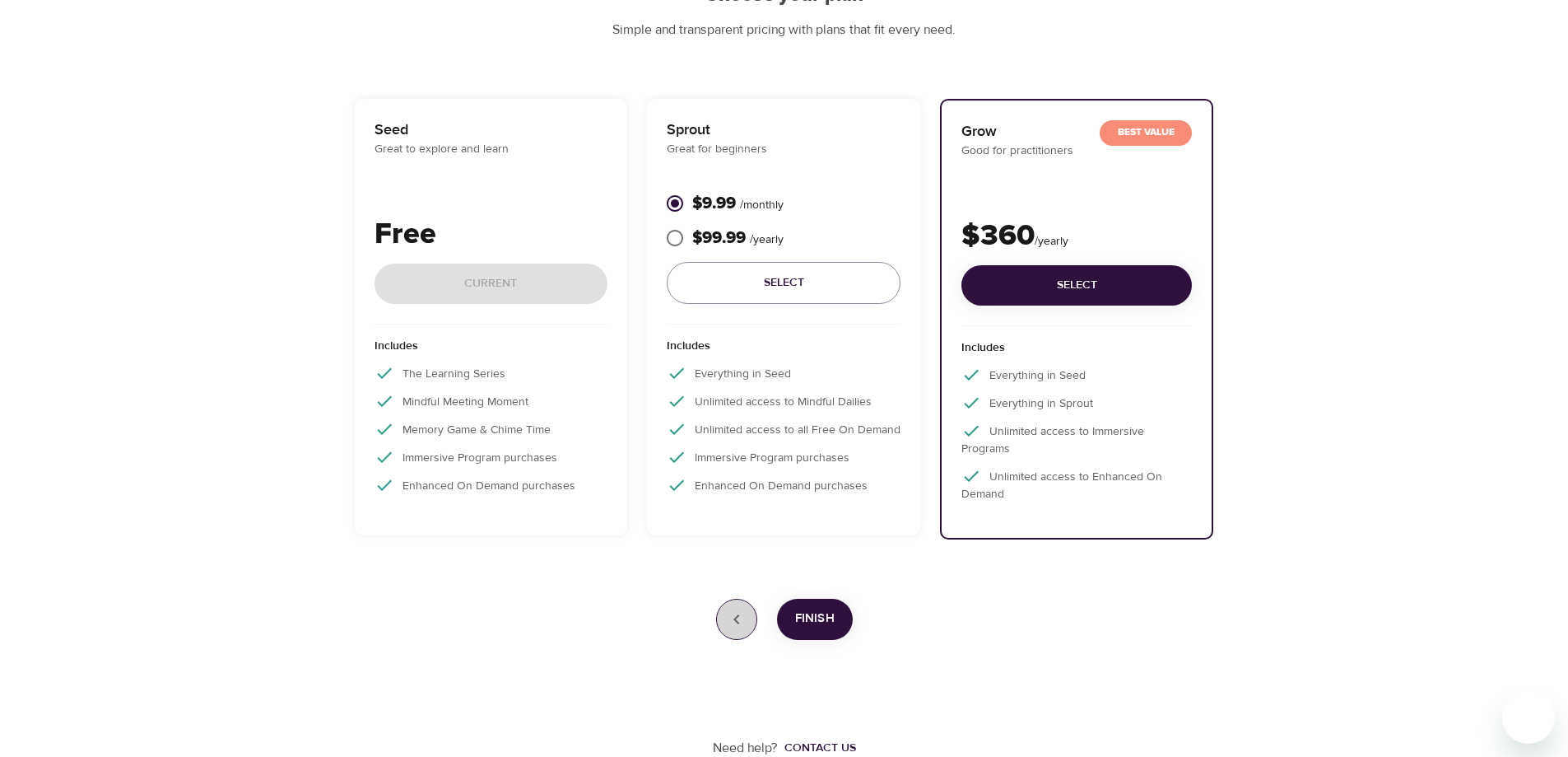
click at [736, 619] on icon "button" at bounding box center [736, 618] width 20 height 20
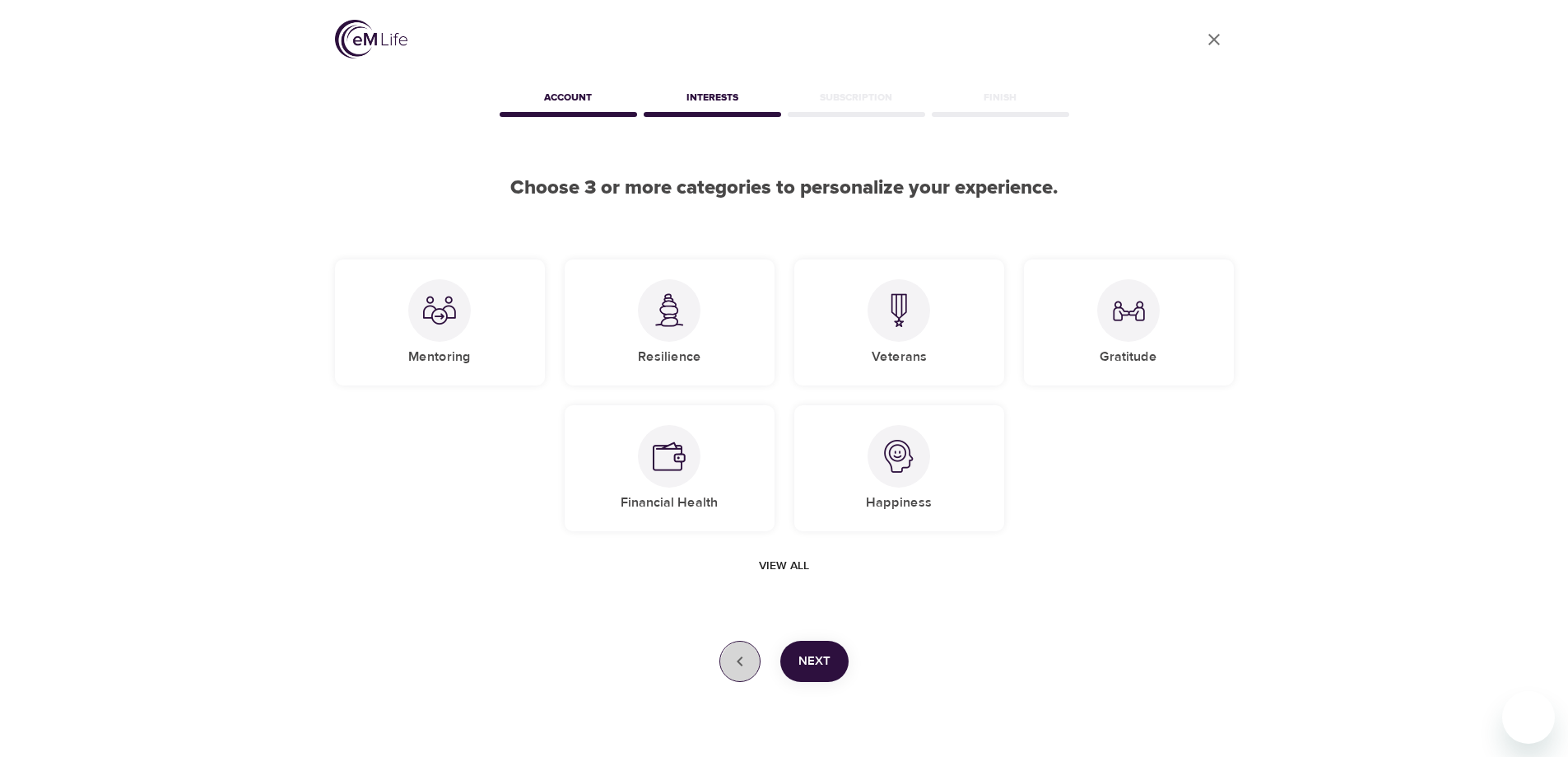
click at [735, 670] on icon "button" at bounding box center [739, 661] width 20 height 20
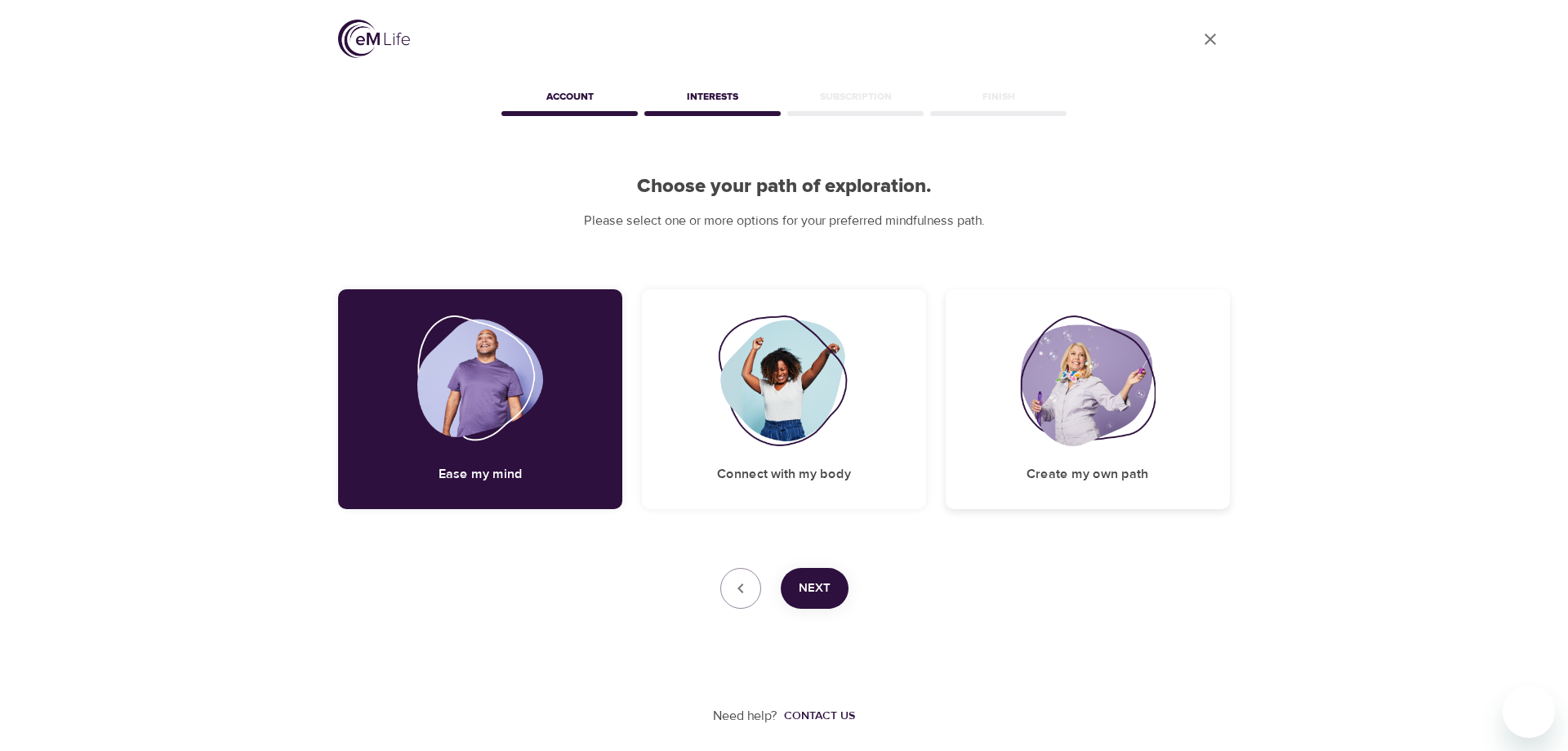
click at [1071, 401] on img at bounding box center [1087, 380] width 136 height 131
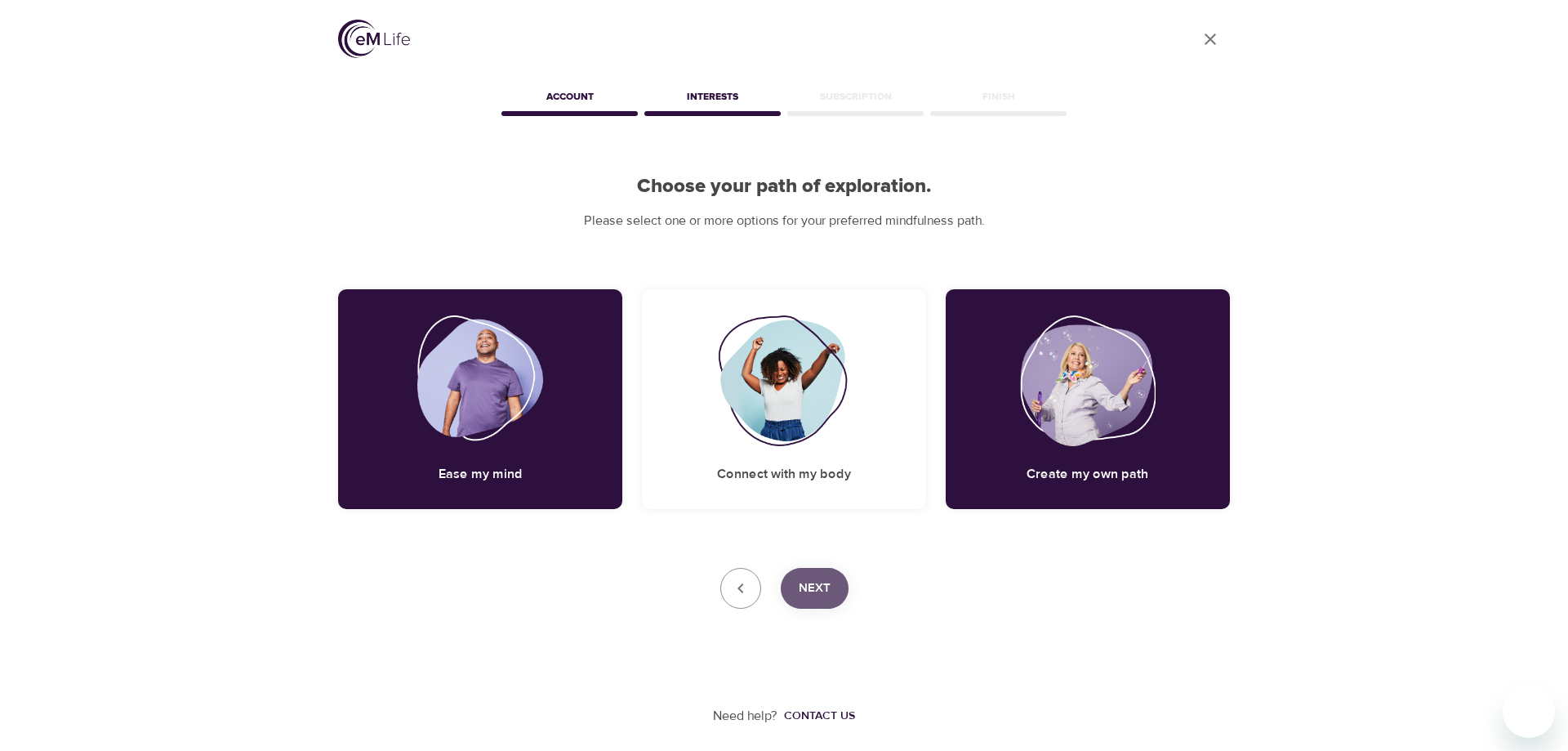
click at [831, 593] on span "Next" at bounding box center [814, 587] width 32 height 21
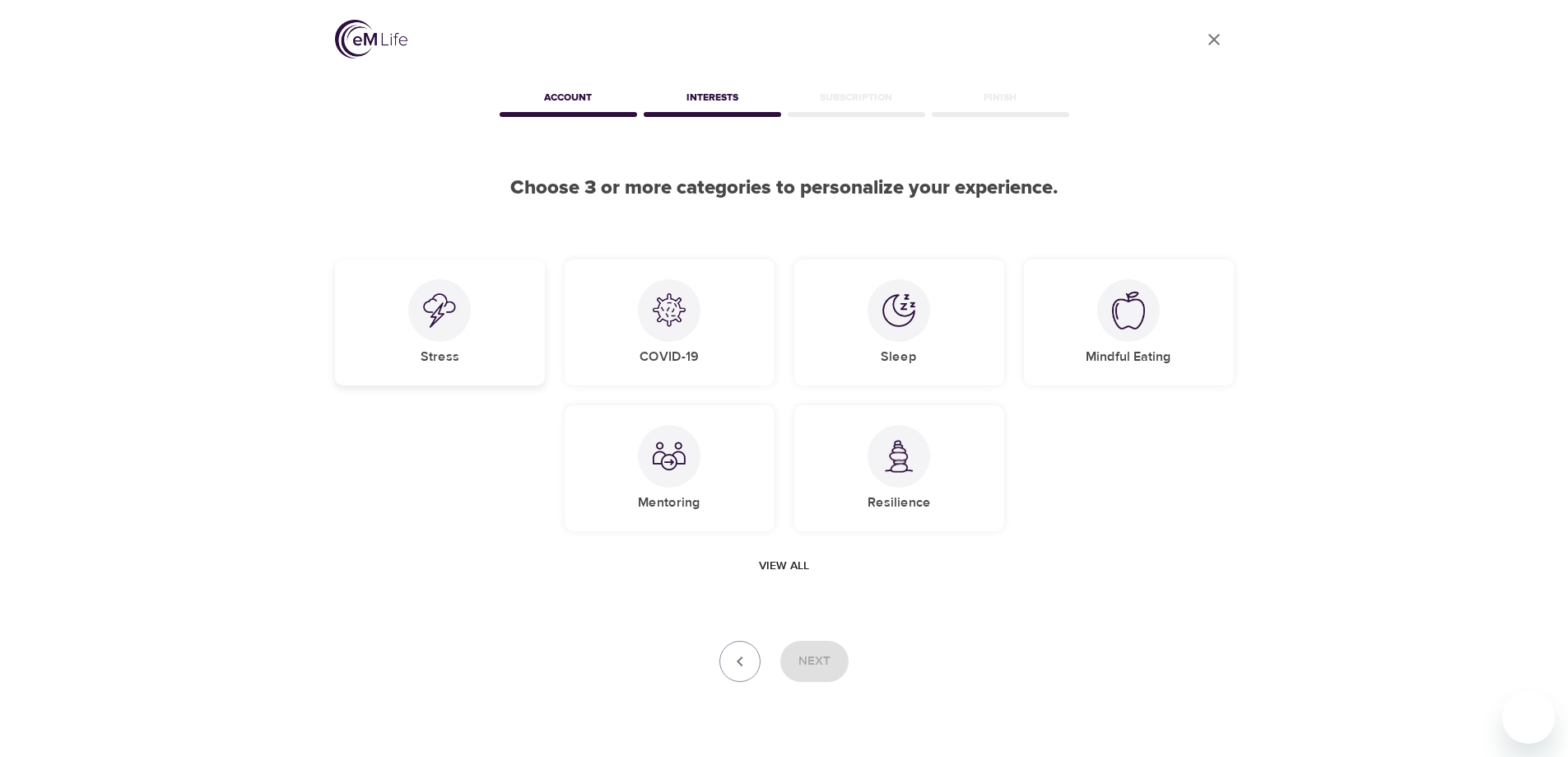
click at [429, 332] on div at bounding box center [439, 310] width 63 height 63
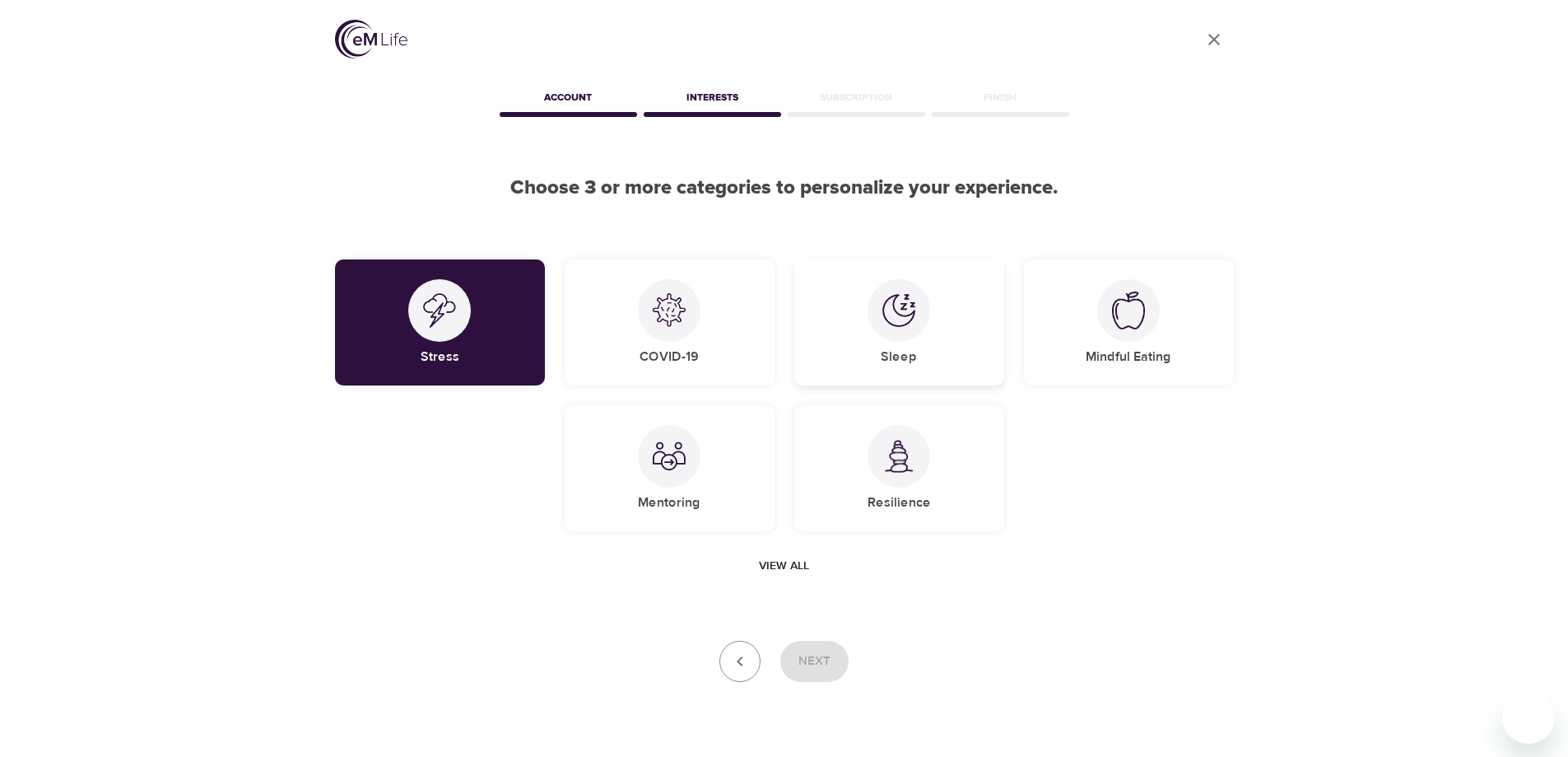
click at [908, 336] on div at bounding box center [898, 310] width 63 height 63
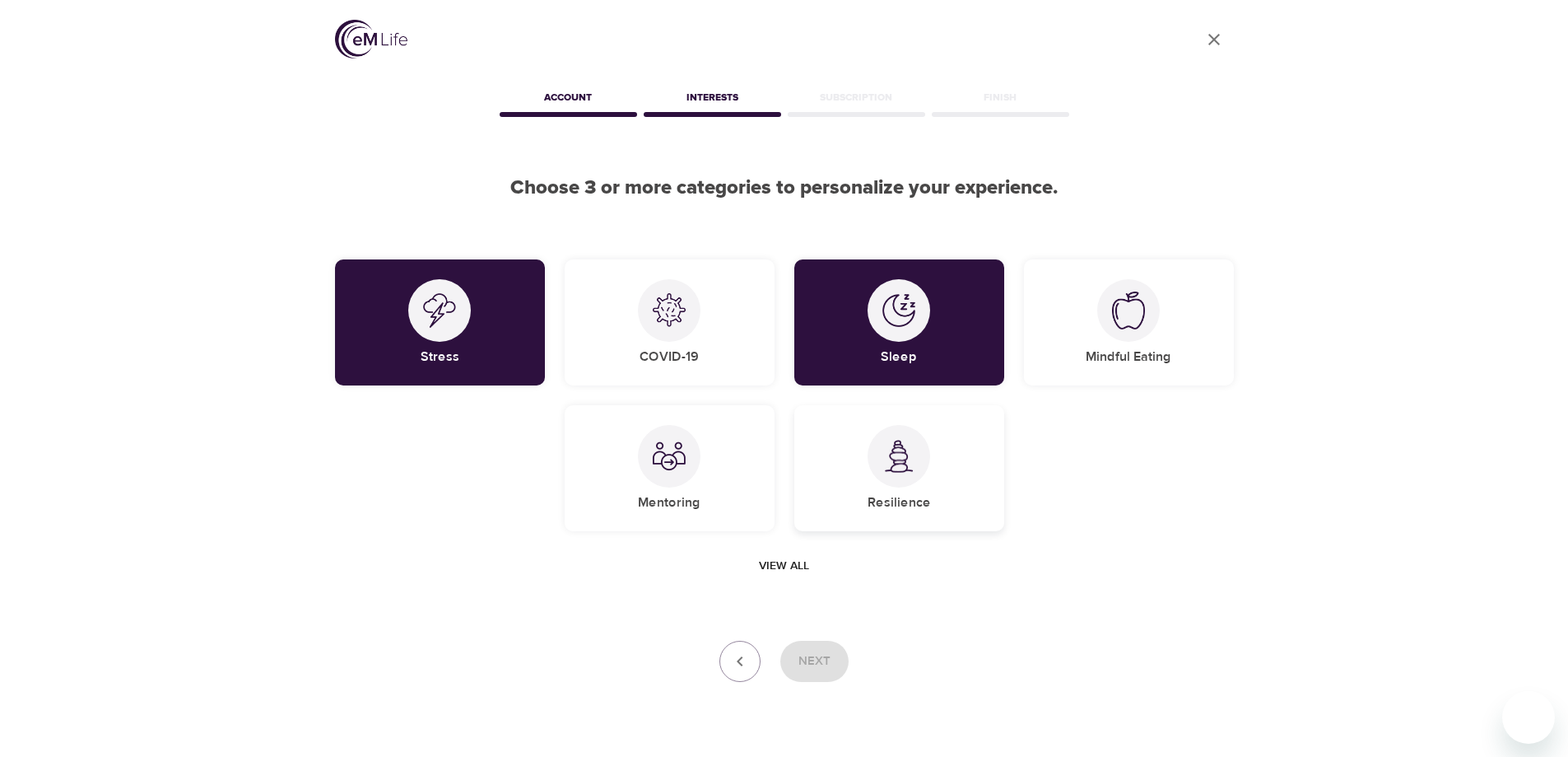
click at [916, 499] on h5 "Resilience" at bounding box center [899, 502] width 64 height 17
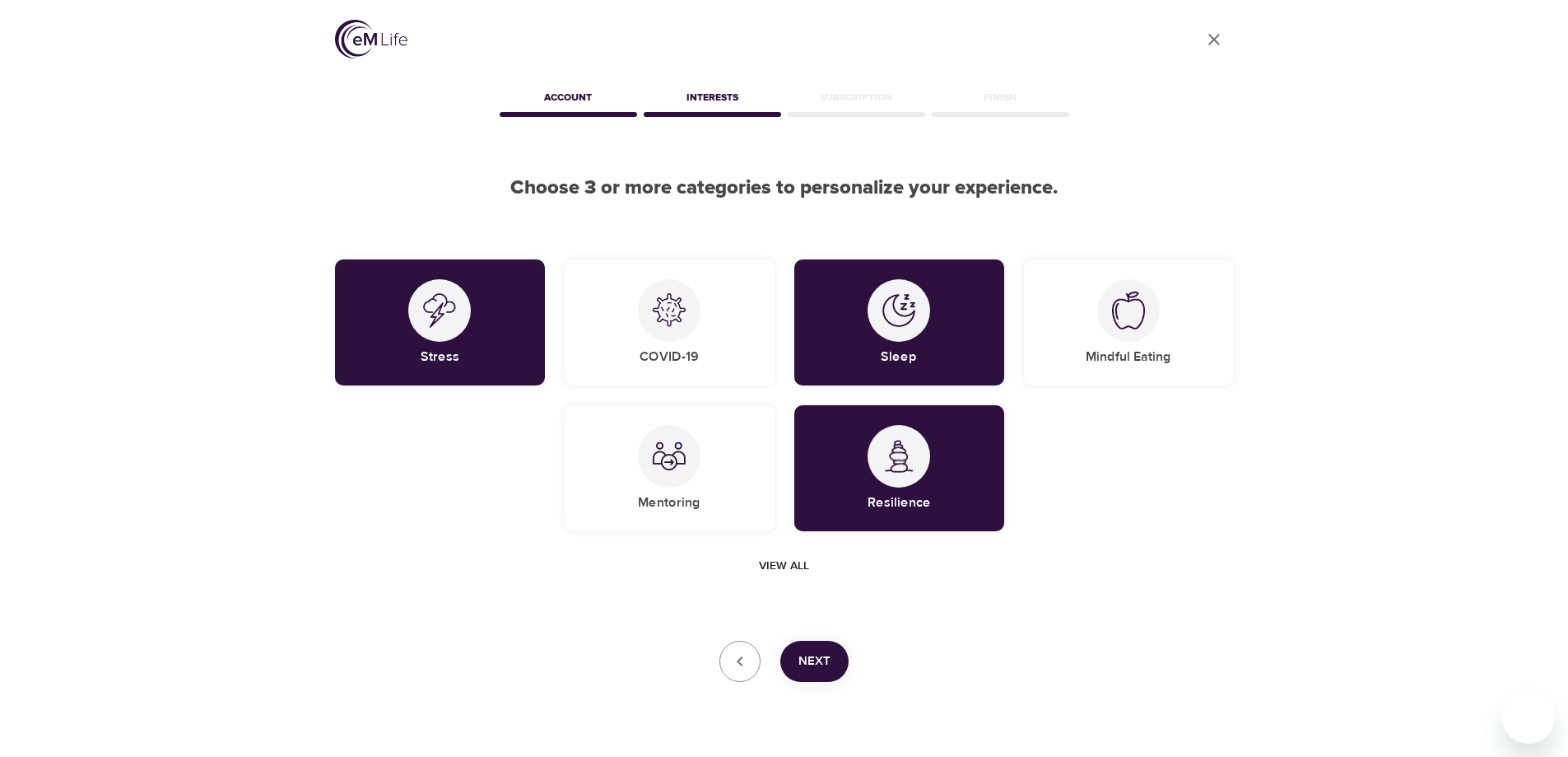
click at [827, 661] on span "Next" at bounding box center [814, 661] width 32 height 22
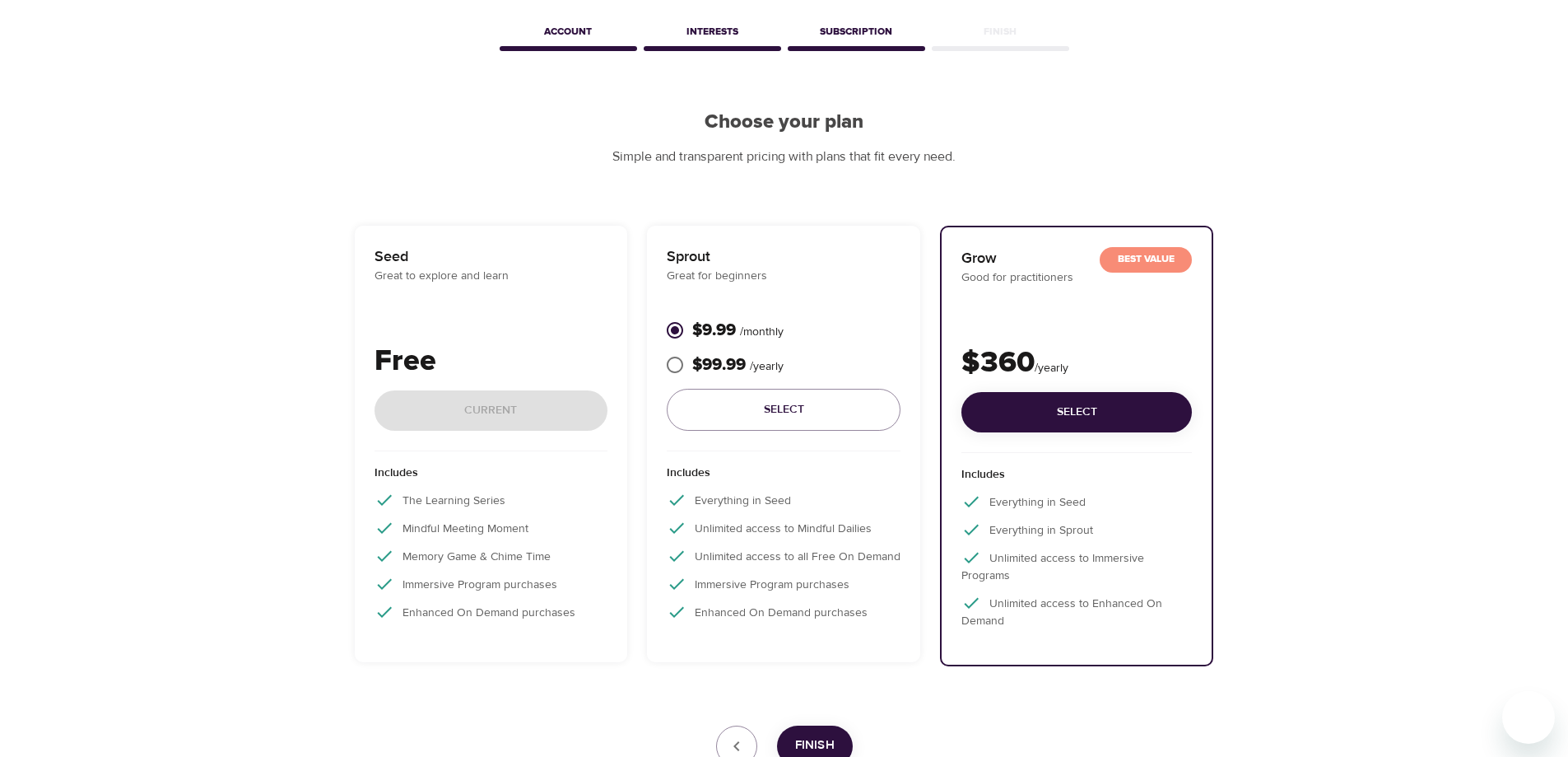
scroll to position [199, 0]
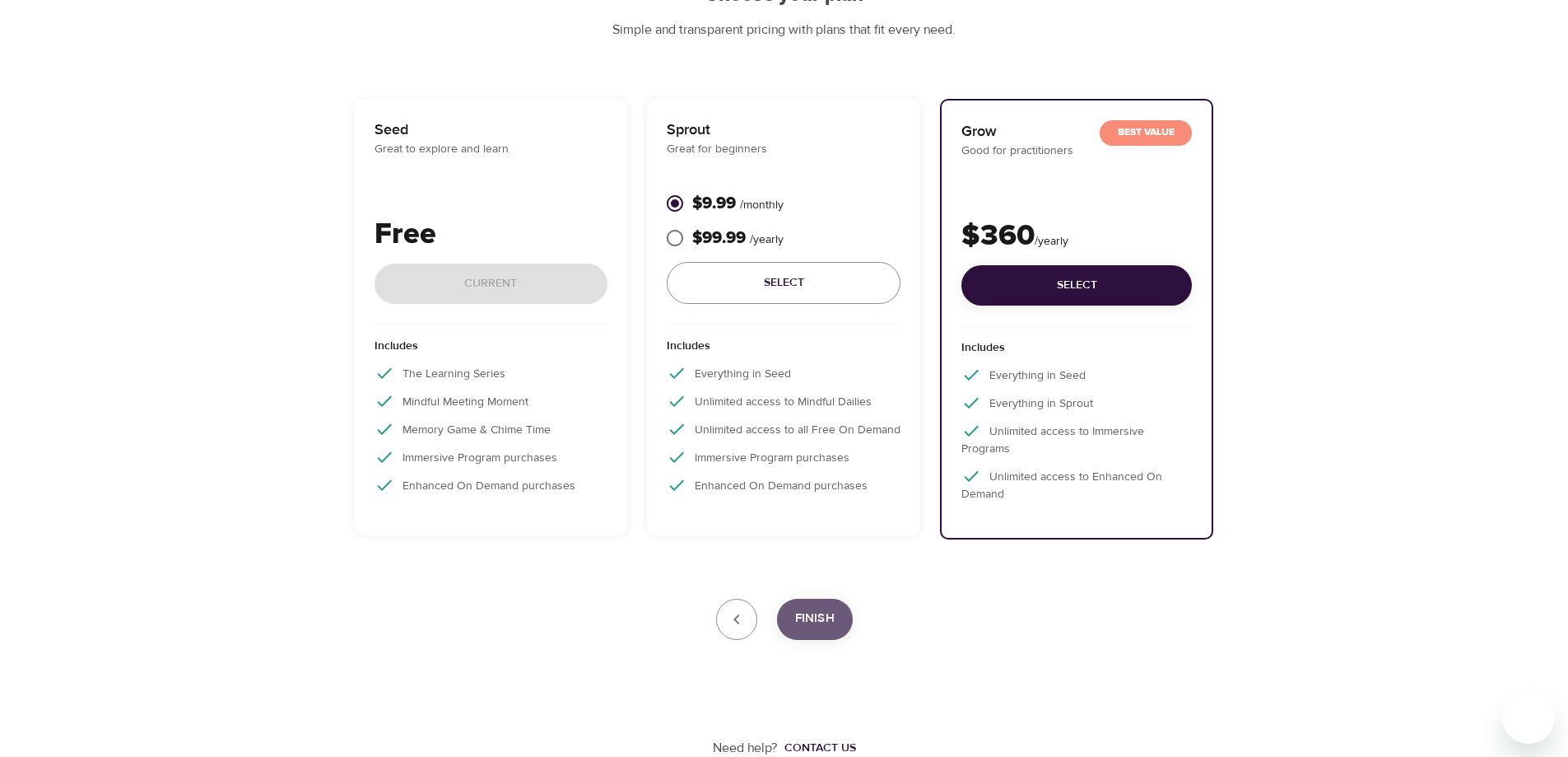
click at [830, 616] on span "Finish" at bounding box center [815, 617] width 39 height 22
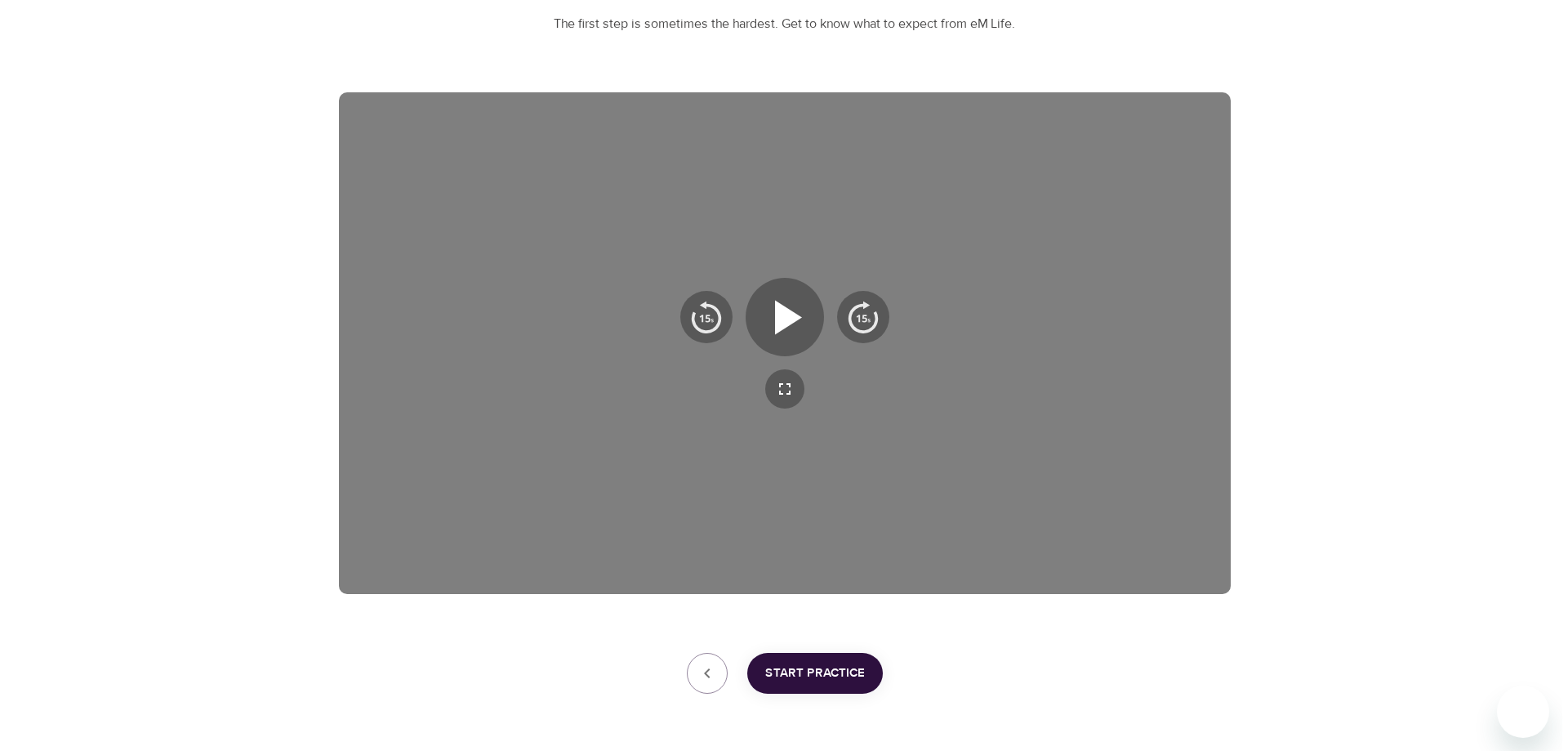
scroll to position [261, 0]
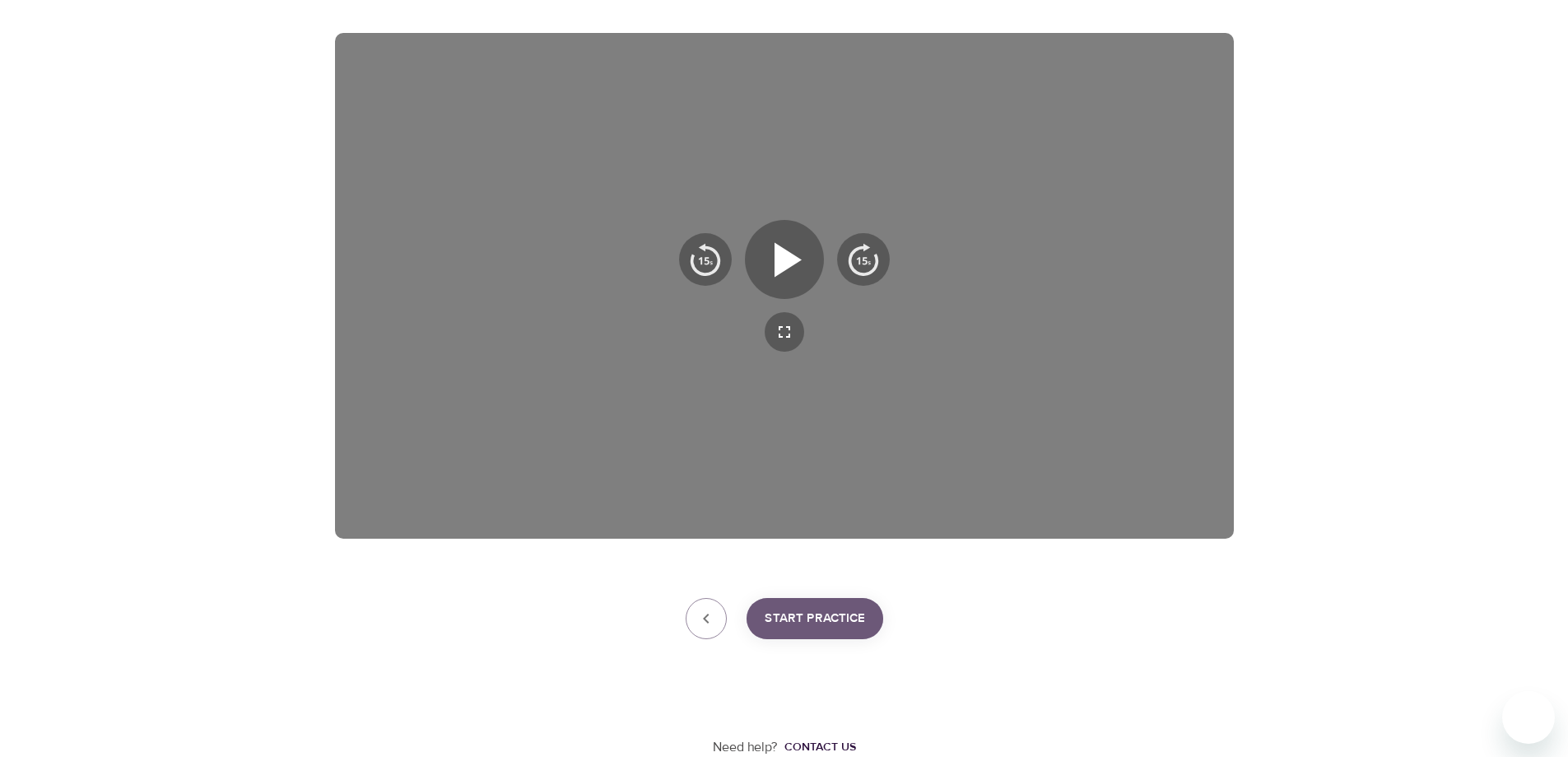
click at [810, 617] on span "Start Practice" at bounding box center [814, 617] width 100 height 22
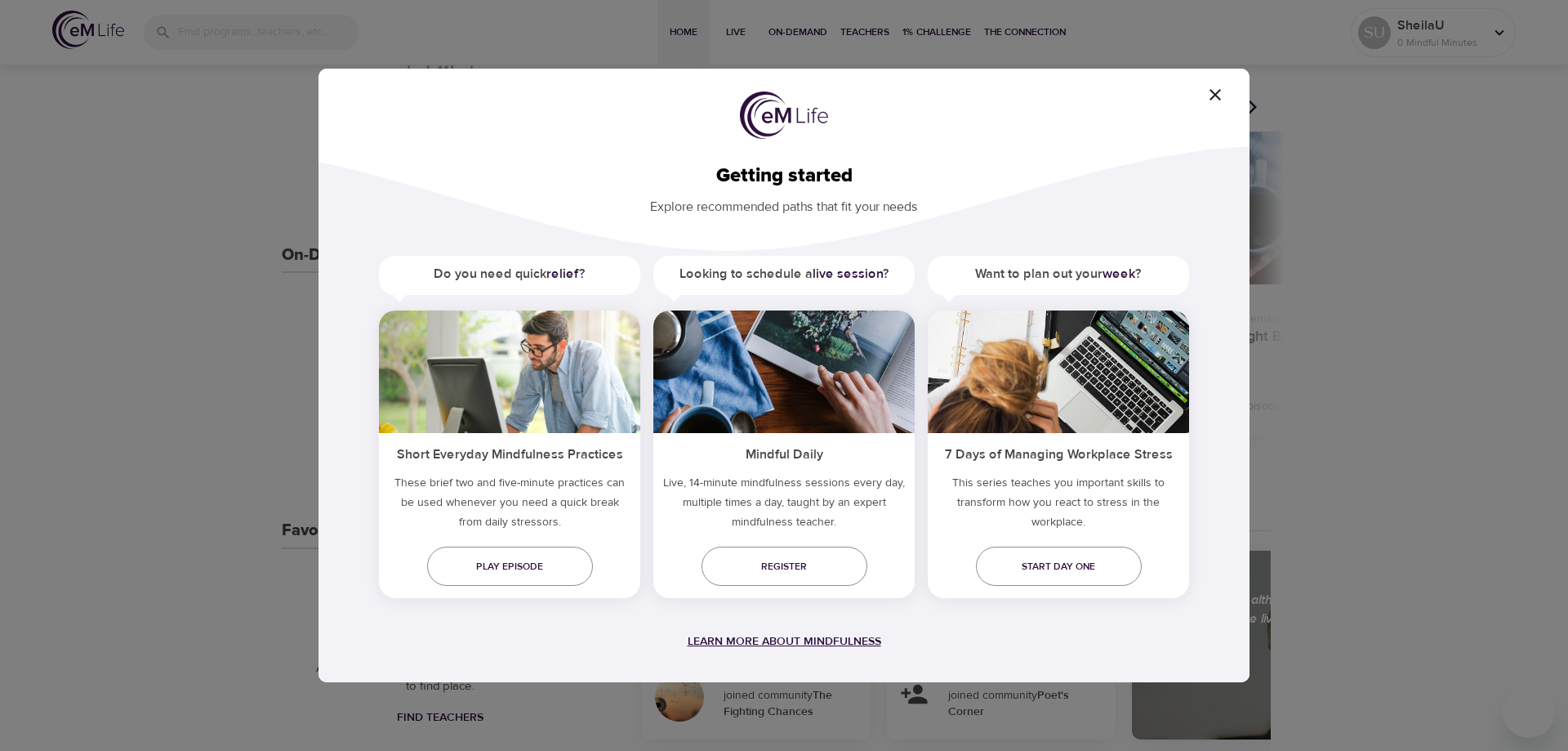
click at [737, 641] on span "Learn more about mindfulness" at bounding box center [784, 641] width 193 height 15
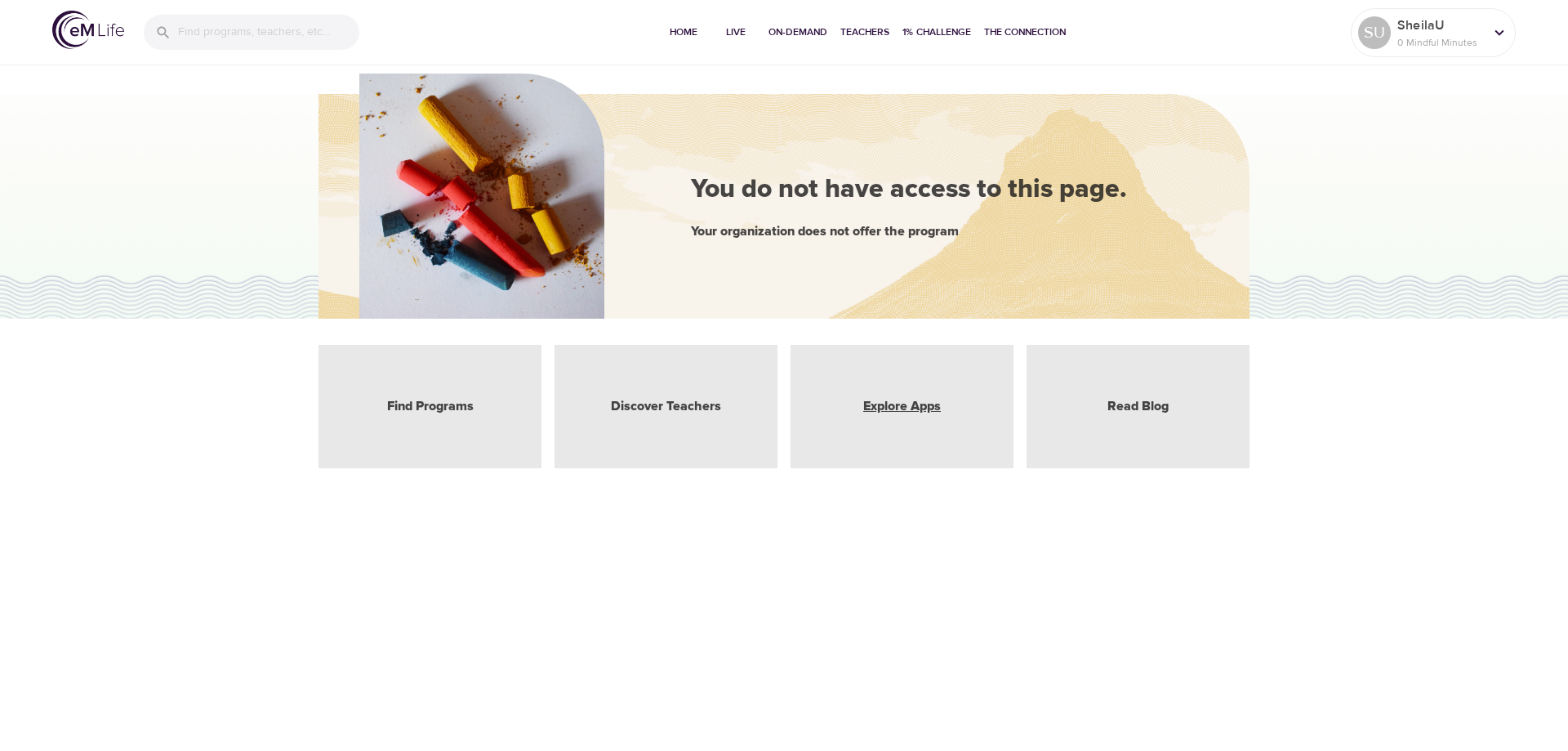
click at [922, 407] on link "Explore Apps" at bounding box center [902, 406] width 77 height 19
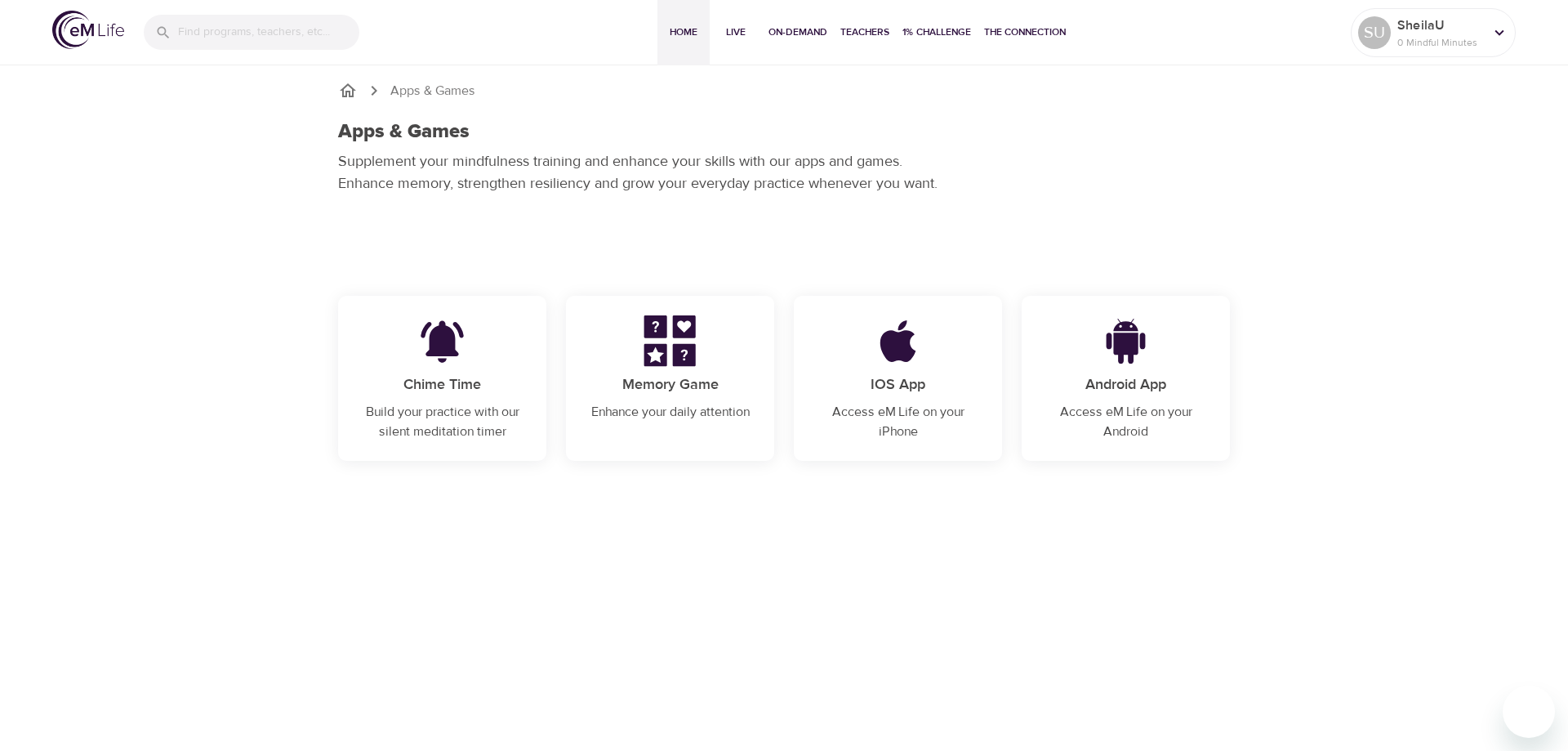
drag, startPoint x: 679, startPoint y: 31, endPoint x: 659, endPoint y: 39, distance: 21.5
click at [679, 33] on span "Home" at bounding box center [683, 32] width 39 height 17
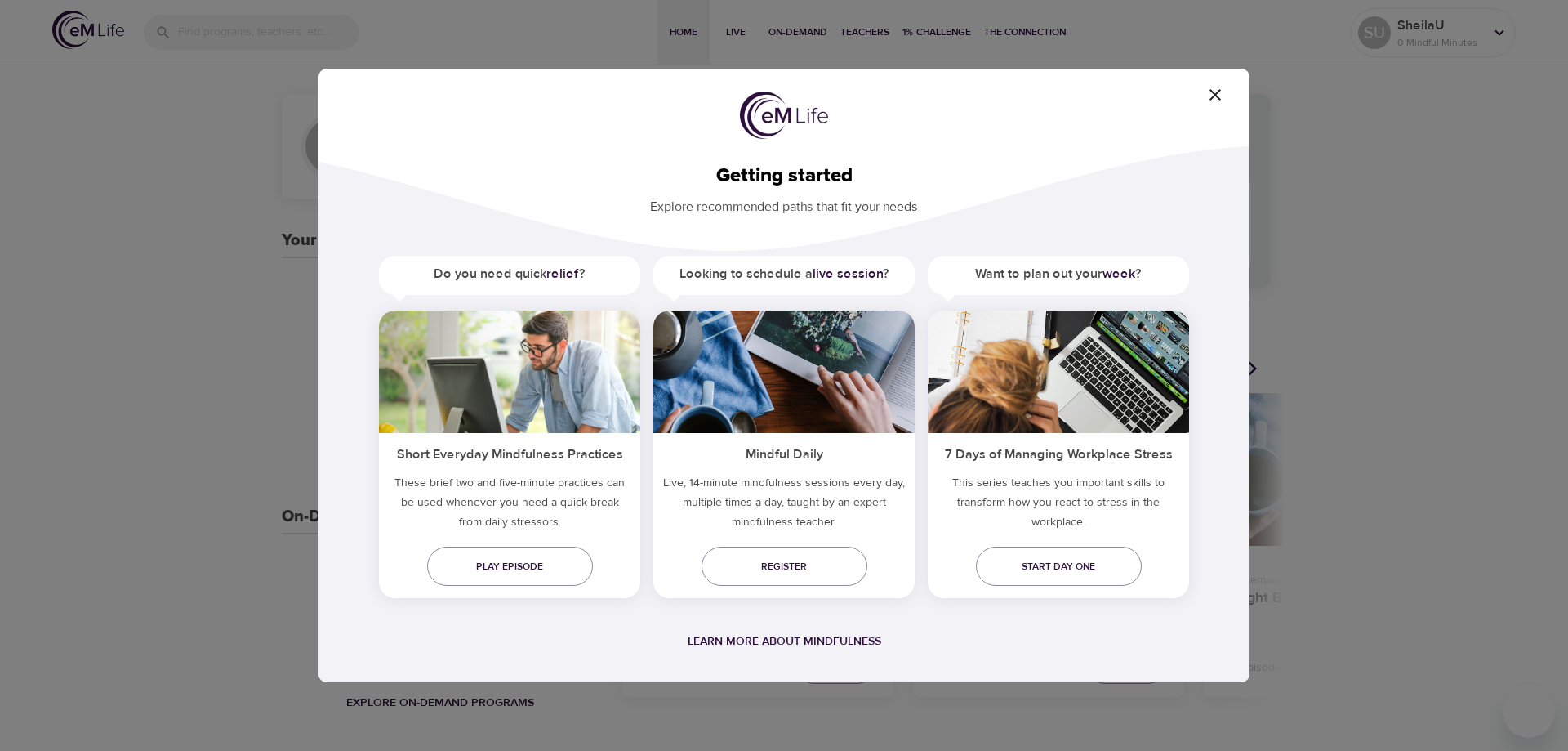
click at [1220, 99] on icon "button" at bounding box center [1215, 94] width 20 height 20
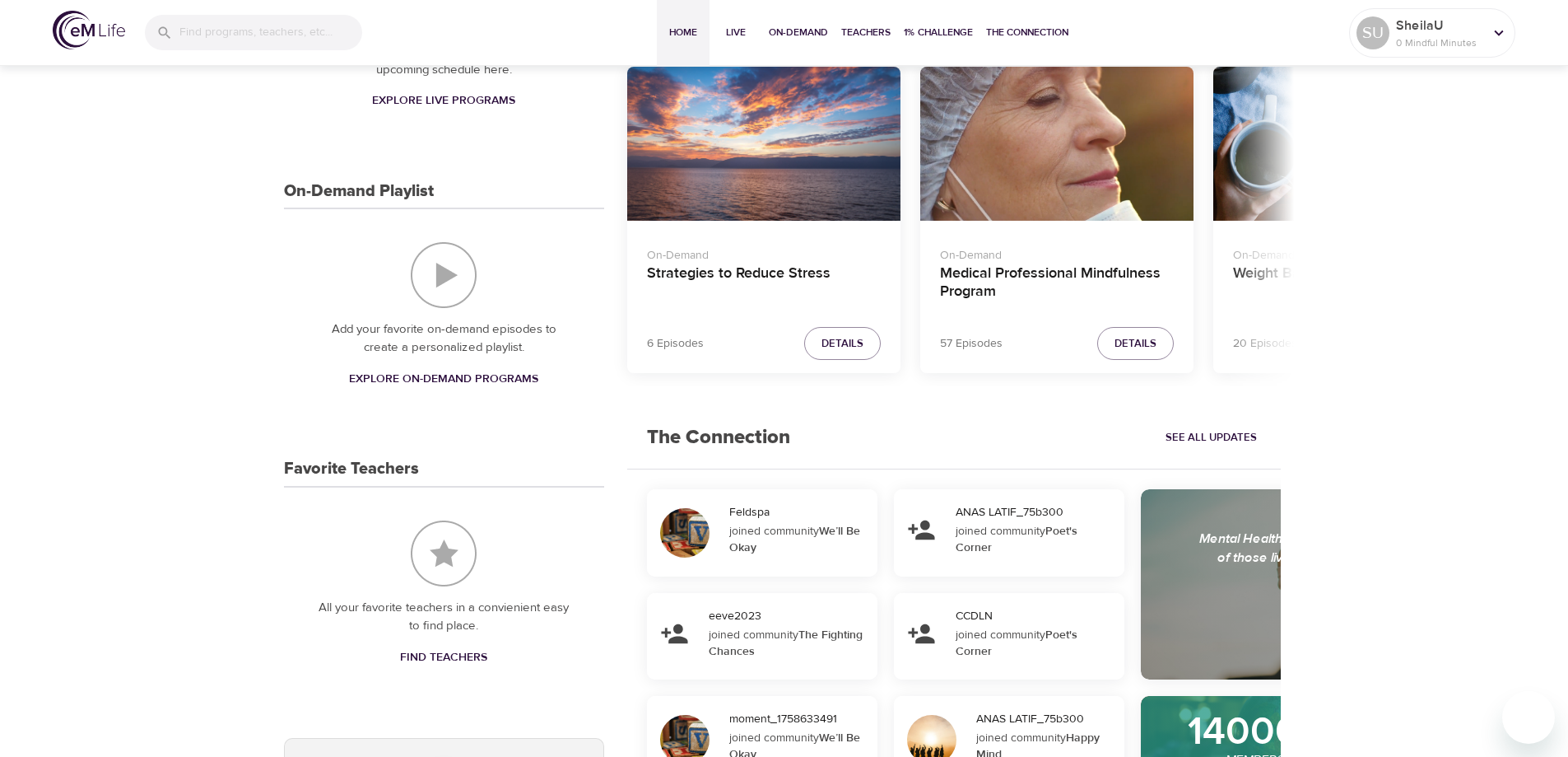
scroll to position [82, 0]
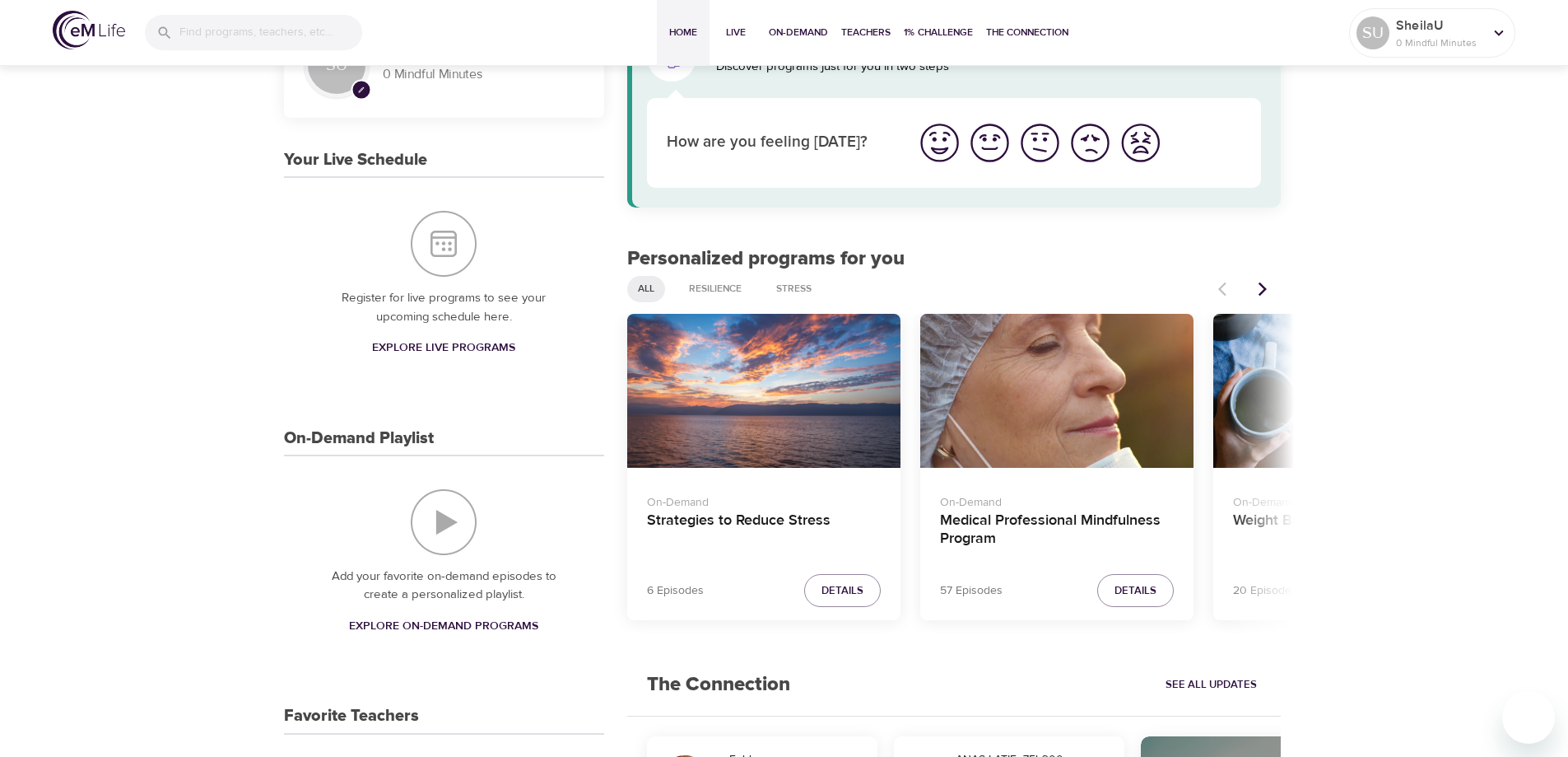
click at [1265, 289] on icon "Next items" at bounding box center [1263, 289] width 17 height 17
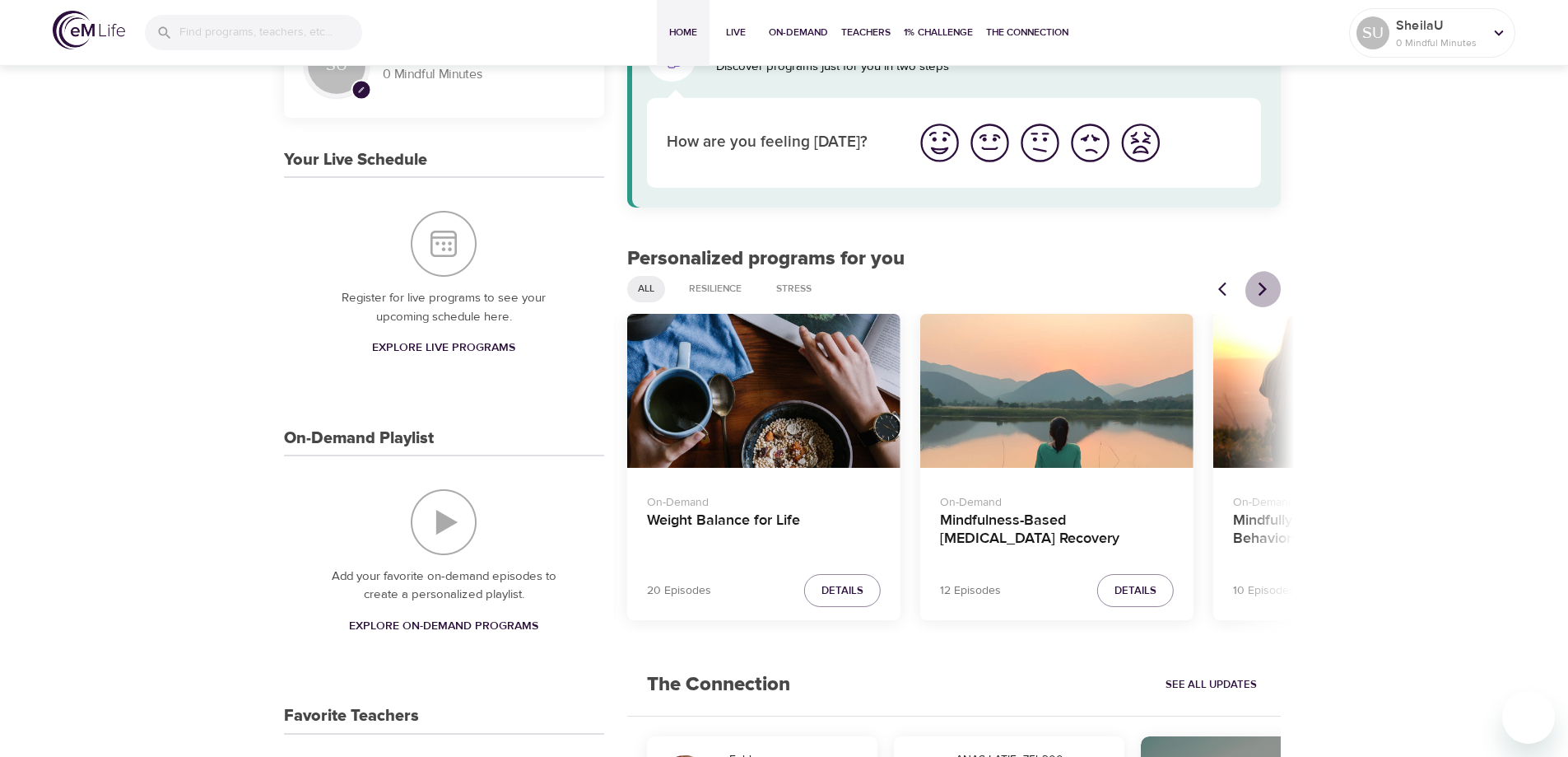
click at [1265, 289] on icon "Next items" at bounding box center [1263, 289] width 17 height 17
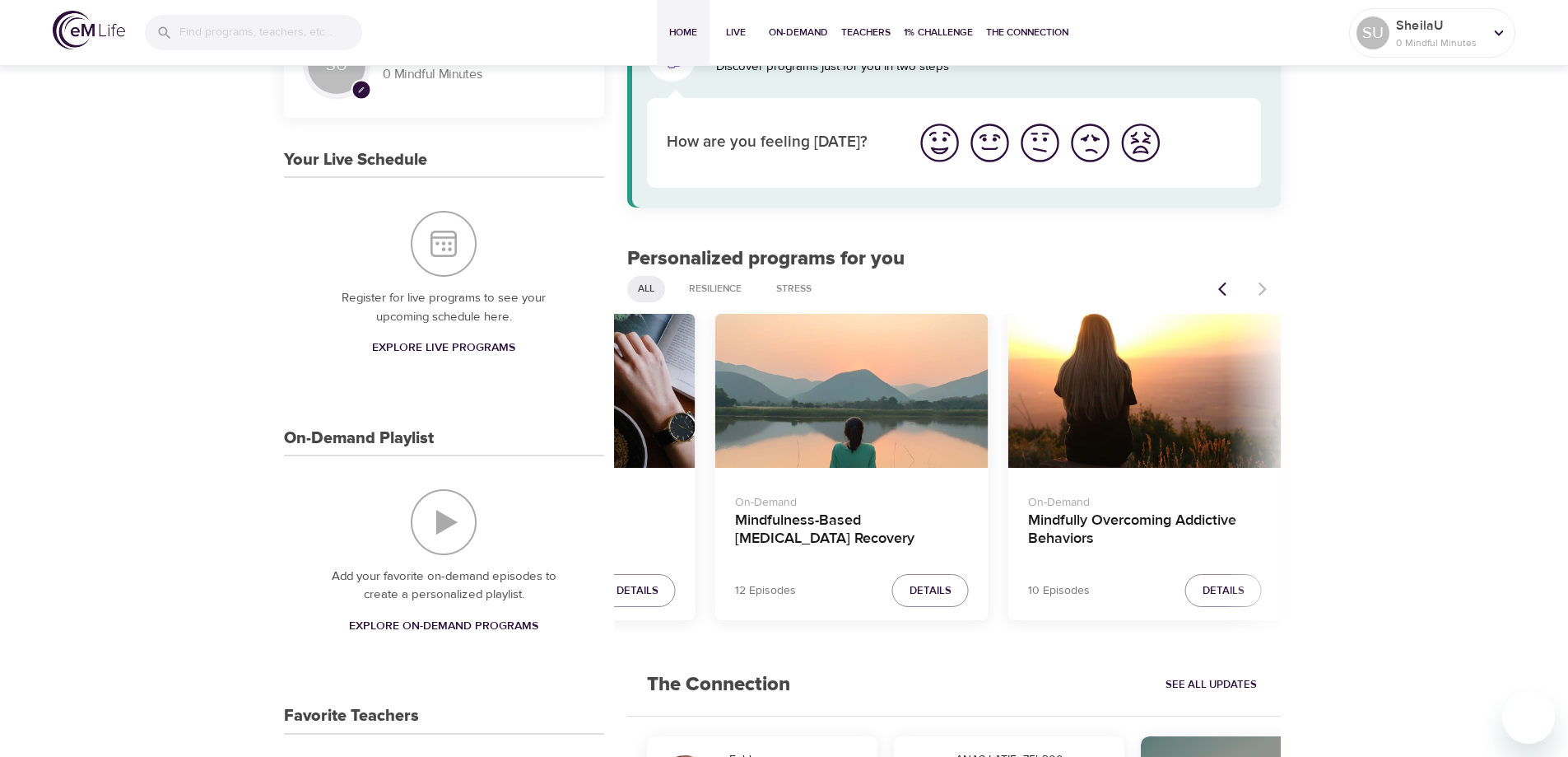
click at [1265, 289] on div at bounding box center [1244, 289] width 72 height 37
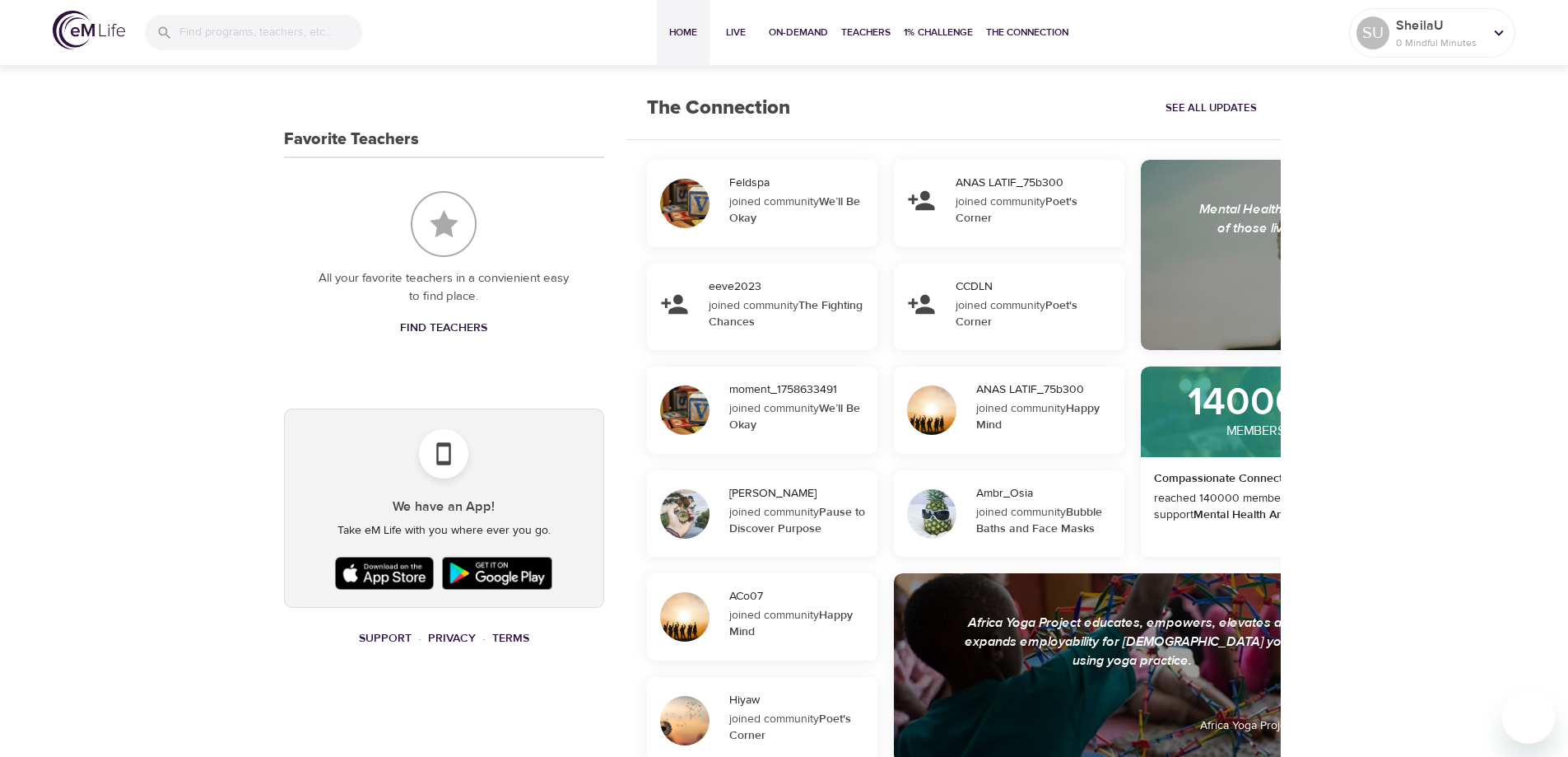
scroll to position [494, 0]
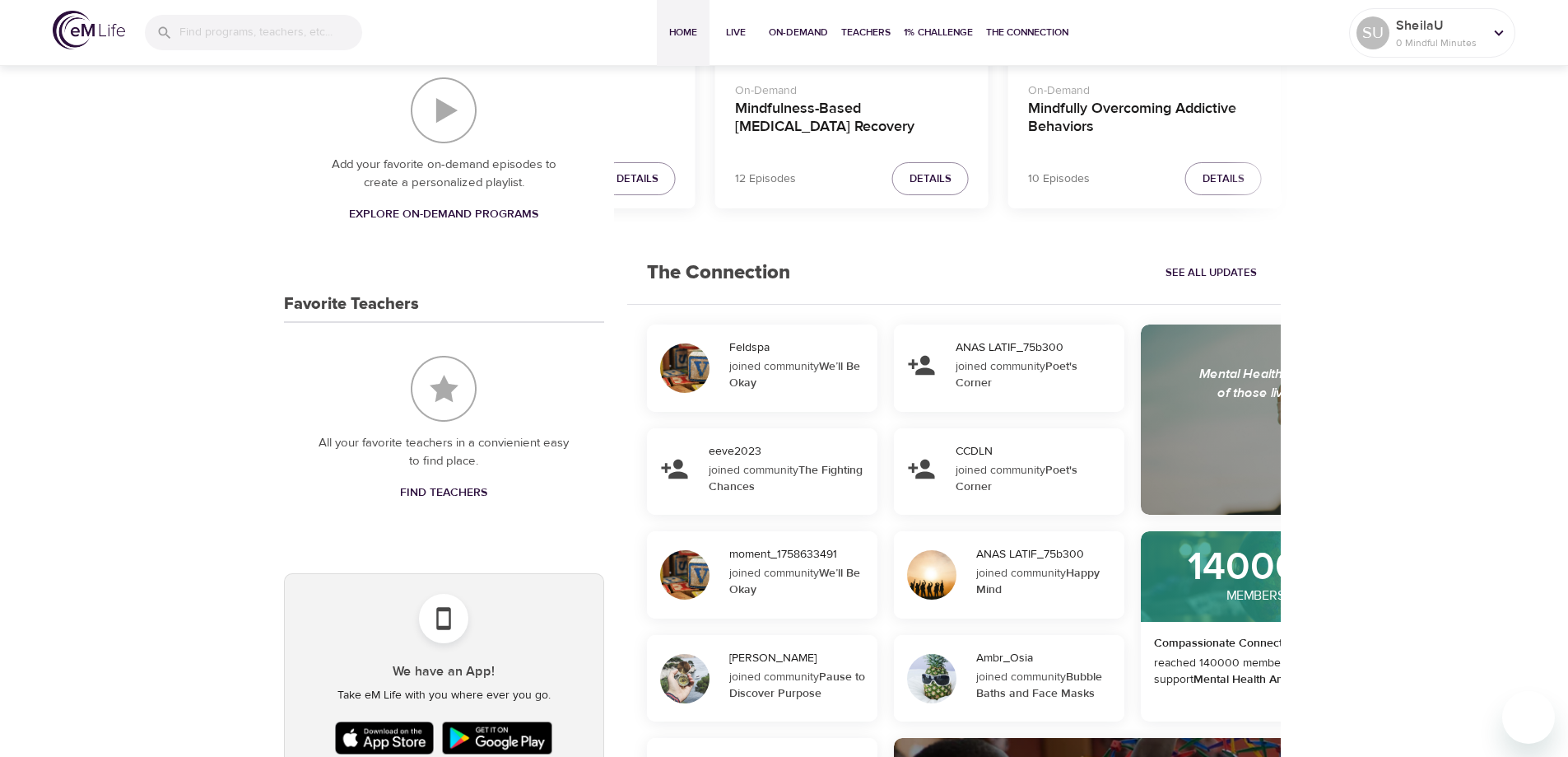
drag, startPoint x: 1130, startPoint y: 61, endPoint x: 539, endPoint y: -99, distance: 612.3
drag, startPoint x: 539, startPoint y: -99, endPoint x: 1480, endPoint y: 345, distance: 1040.5
click at [1480, 345] on div "SU pencil SheilaU 0 Mindful Minutes Your Live Schedule Register for live progra…" at bounding box center [784, 284] width 1568 height 1432
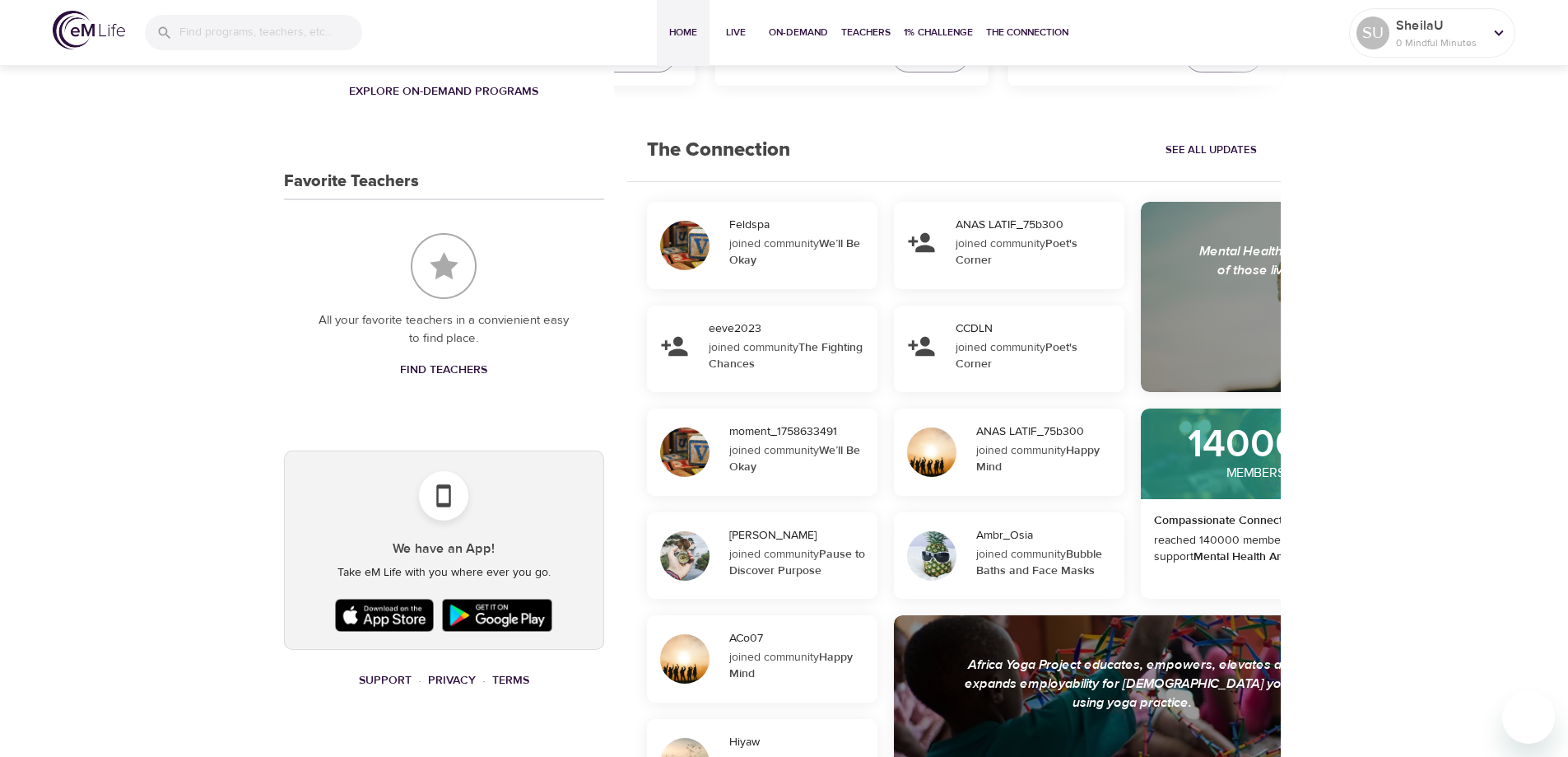
scroll to position [742, 0]
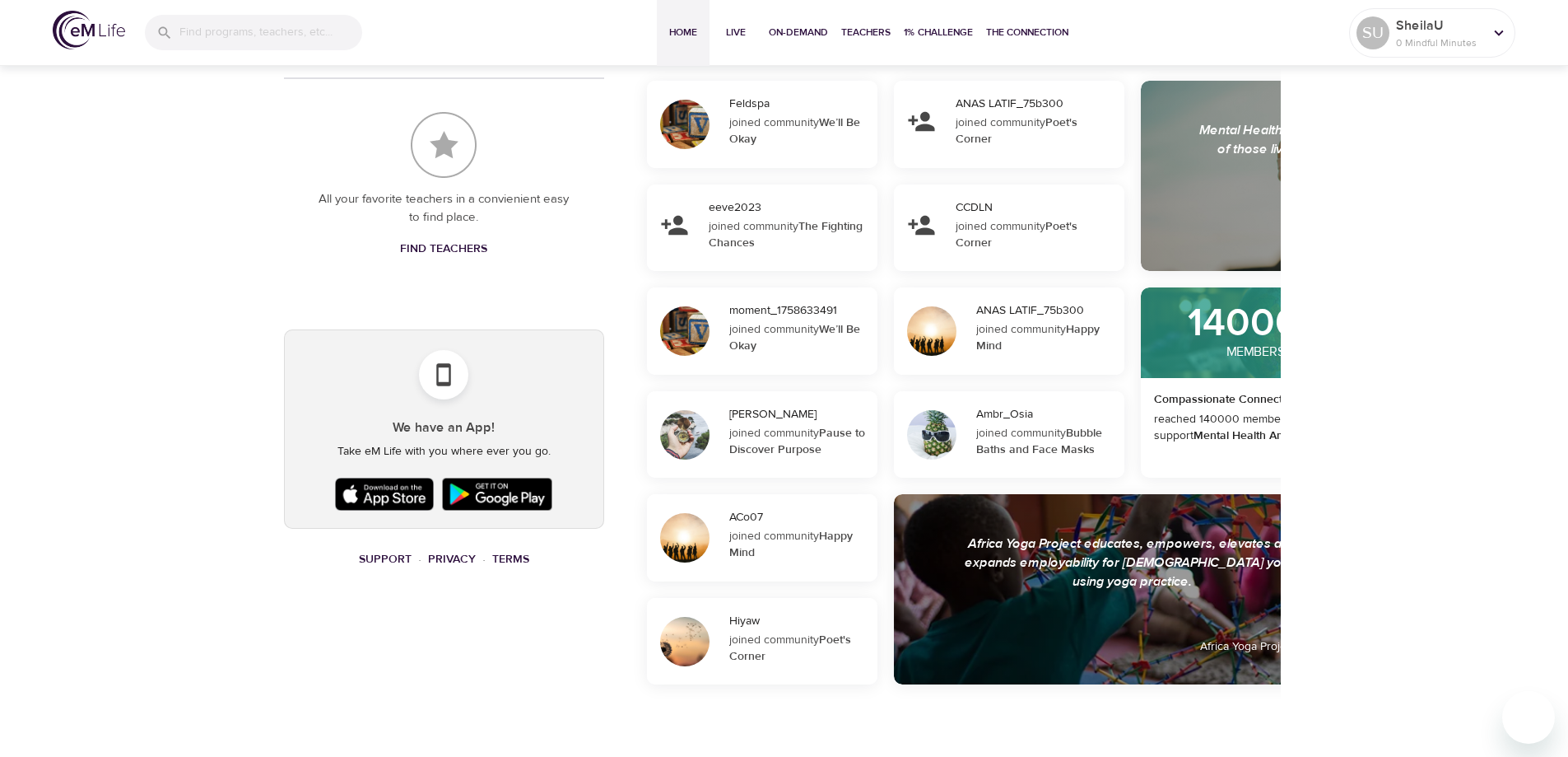
click at [690, 539] on div at bounding box center [685, 537] width 50 height 50
click at [695, 517] on div at bounding box center [685, 537] width 50 height 50
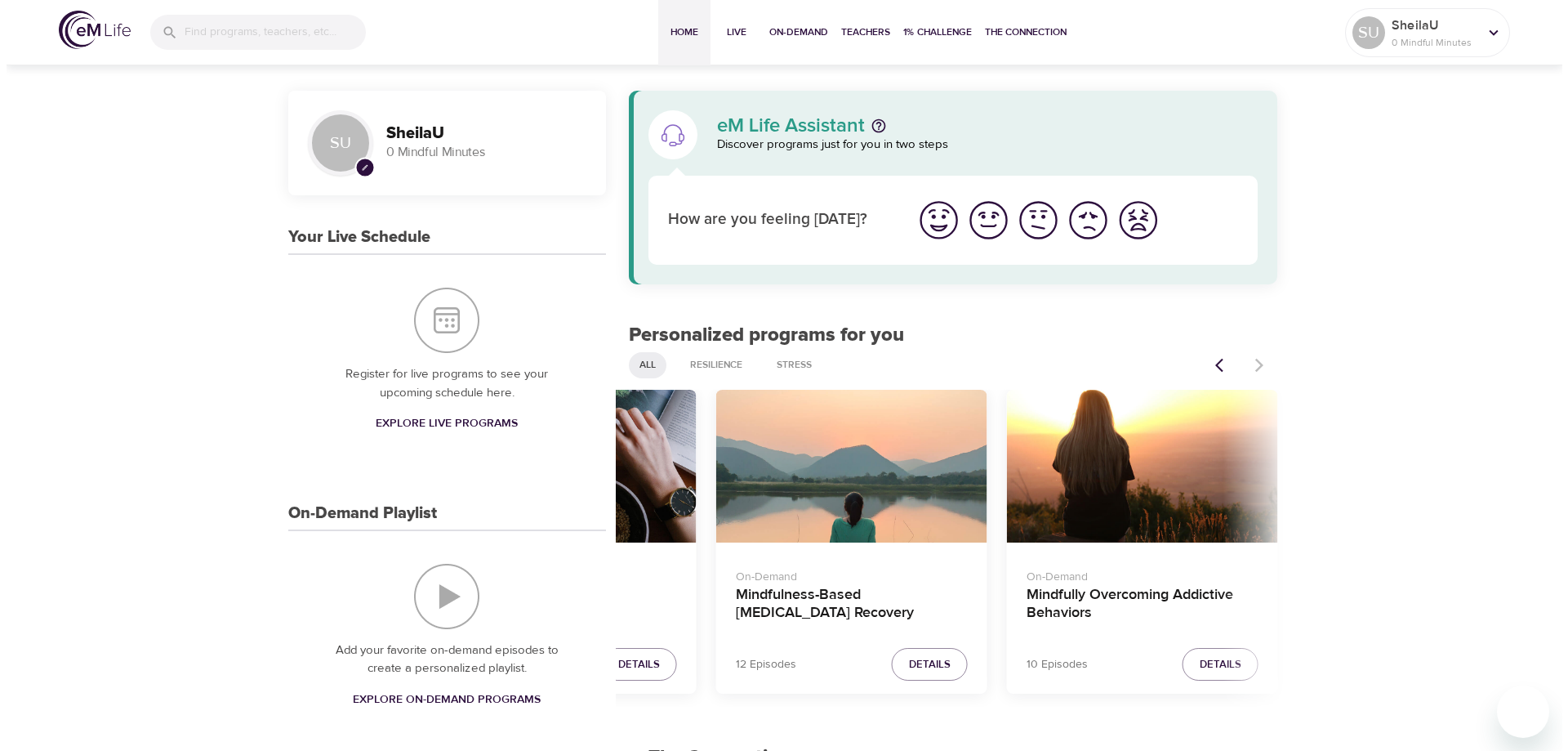
scroll to position [0, 0]
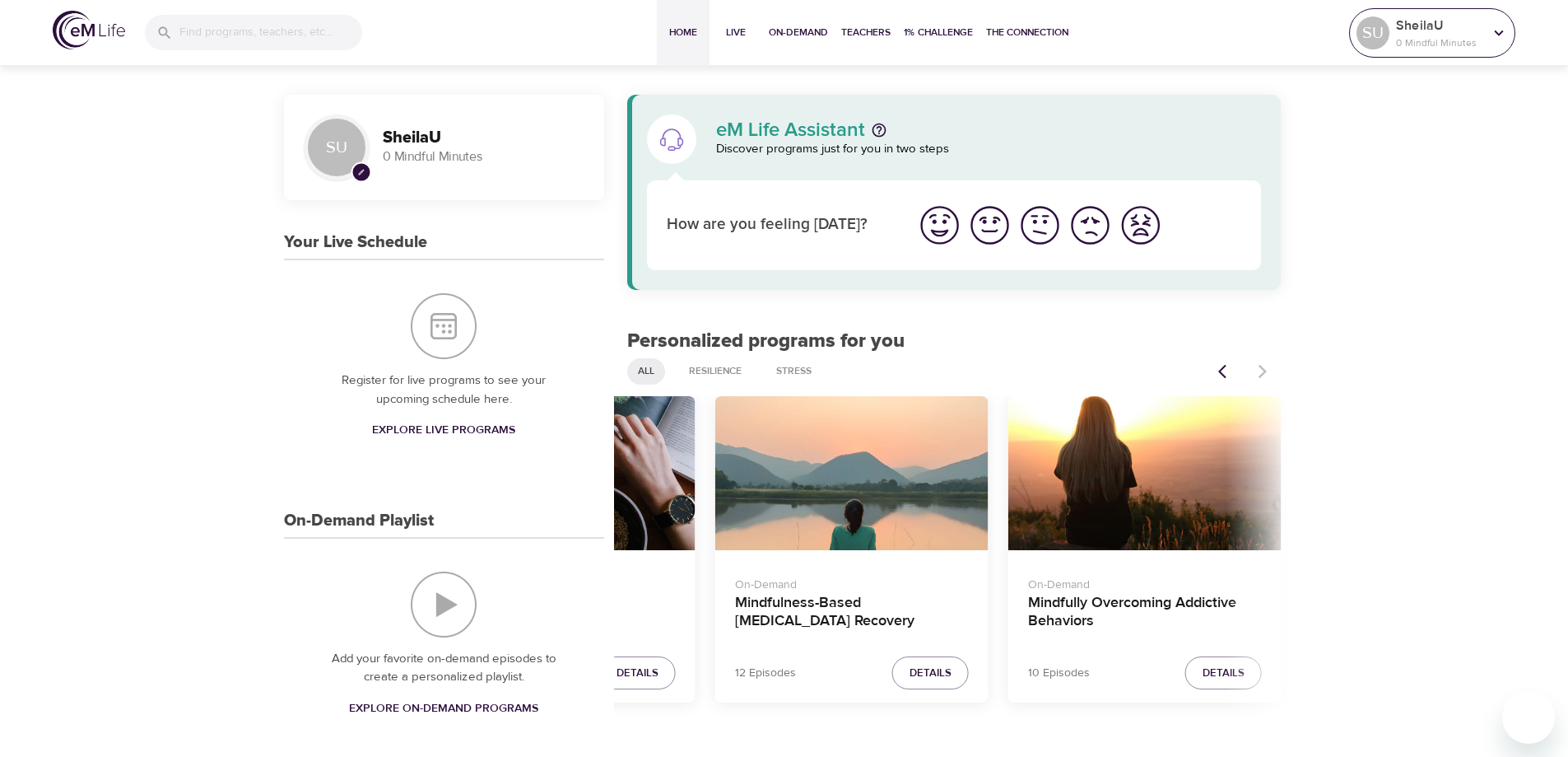
click at [1502, 36] on icon at bounding box center [1498, 32] width 18 height 18
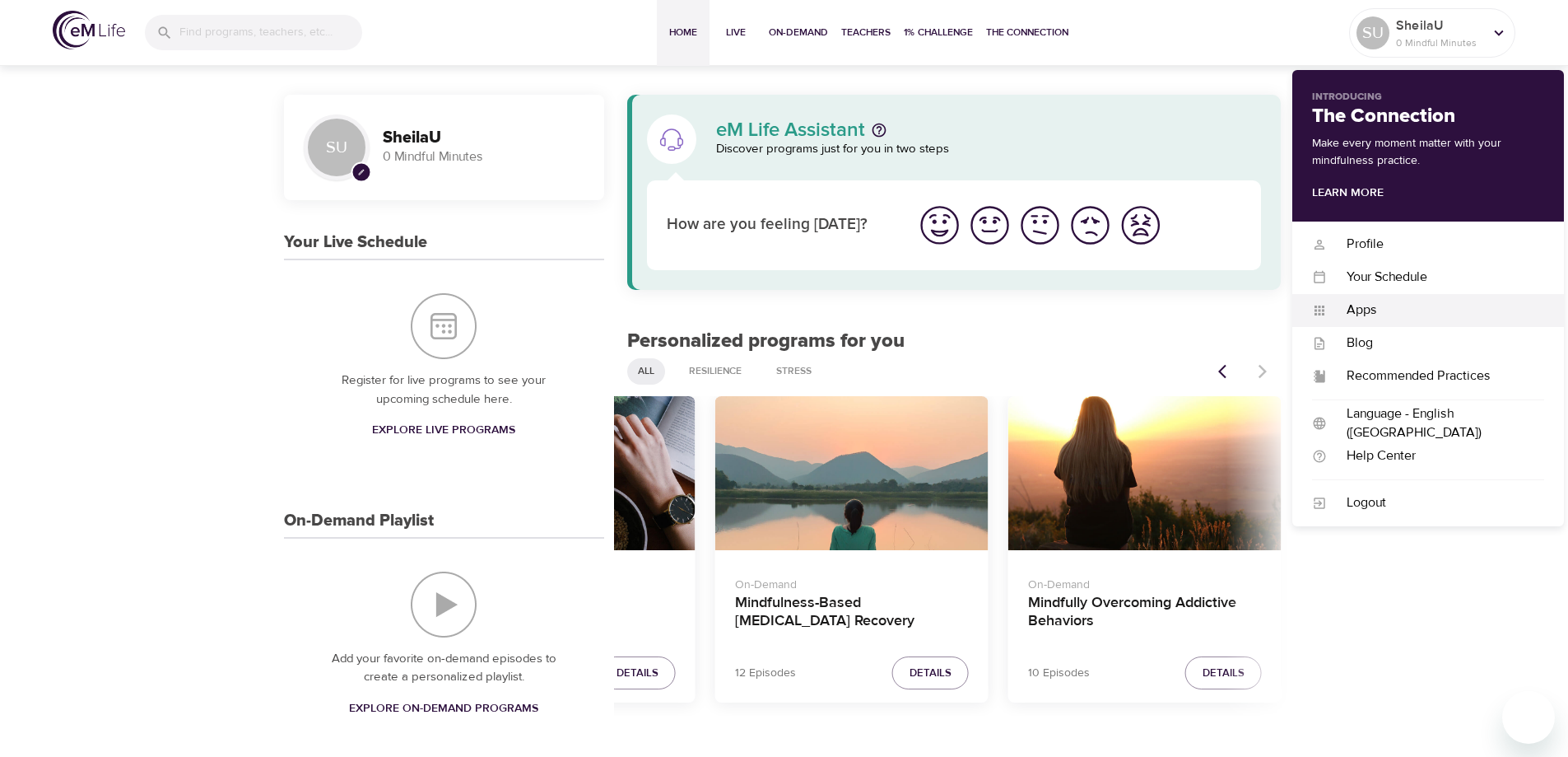
click at [1363, 313] on div "Apps" at bounding box center [1435, 310] width 217 height 19
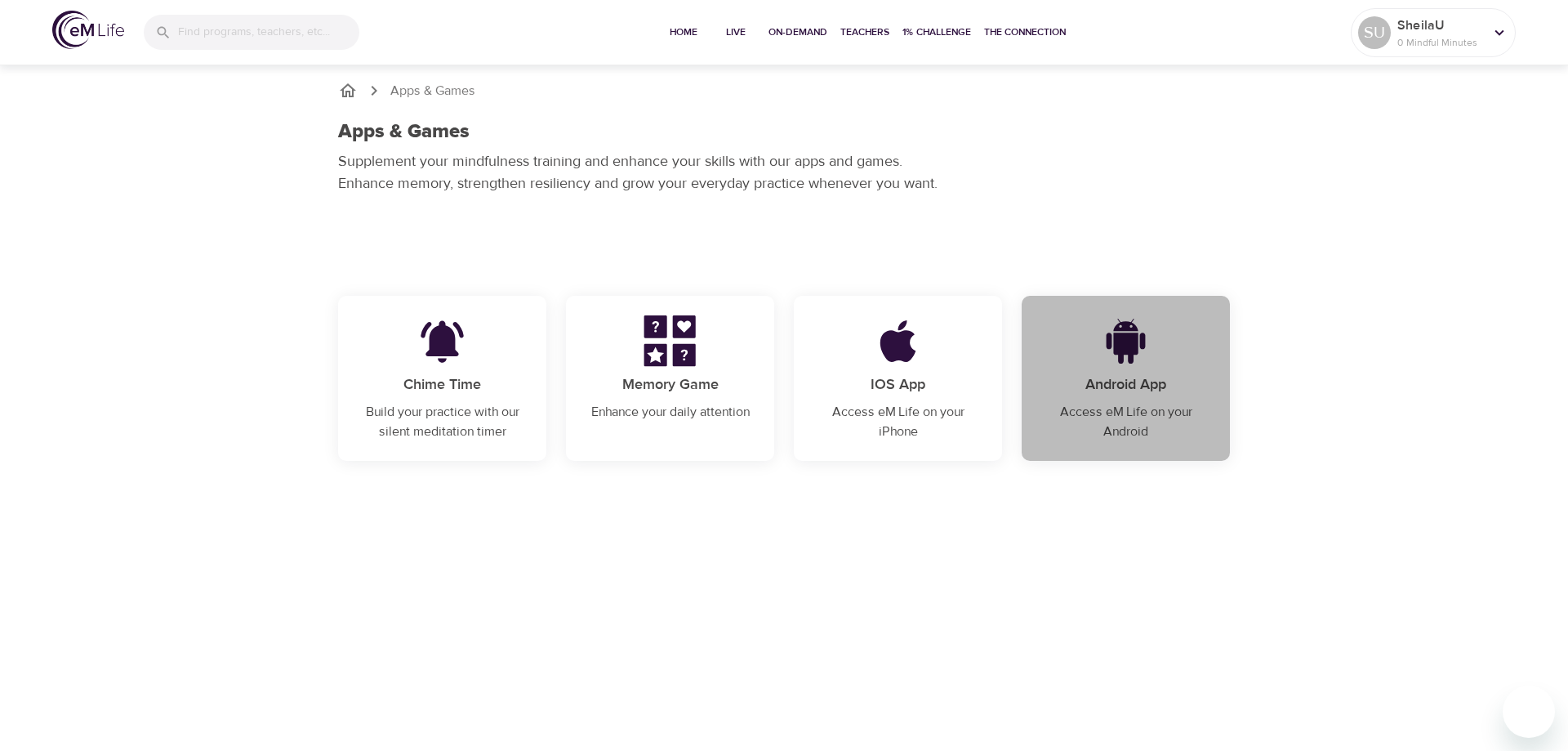
click at [1139, 388] on p "Android App" at bounding box center [1126, 385] width 169 height 22
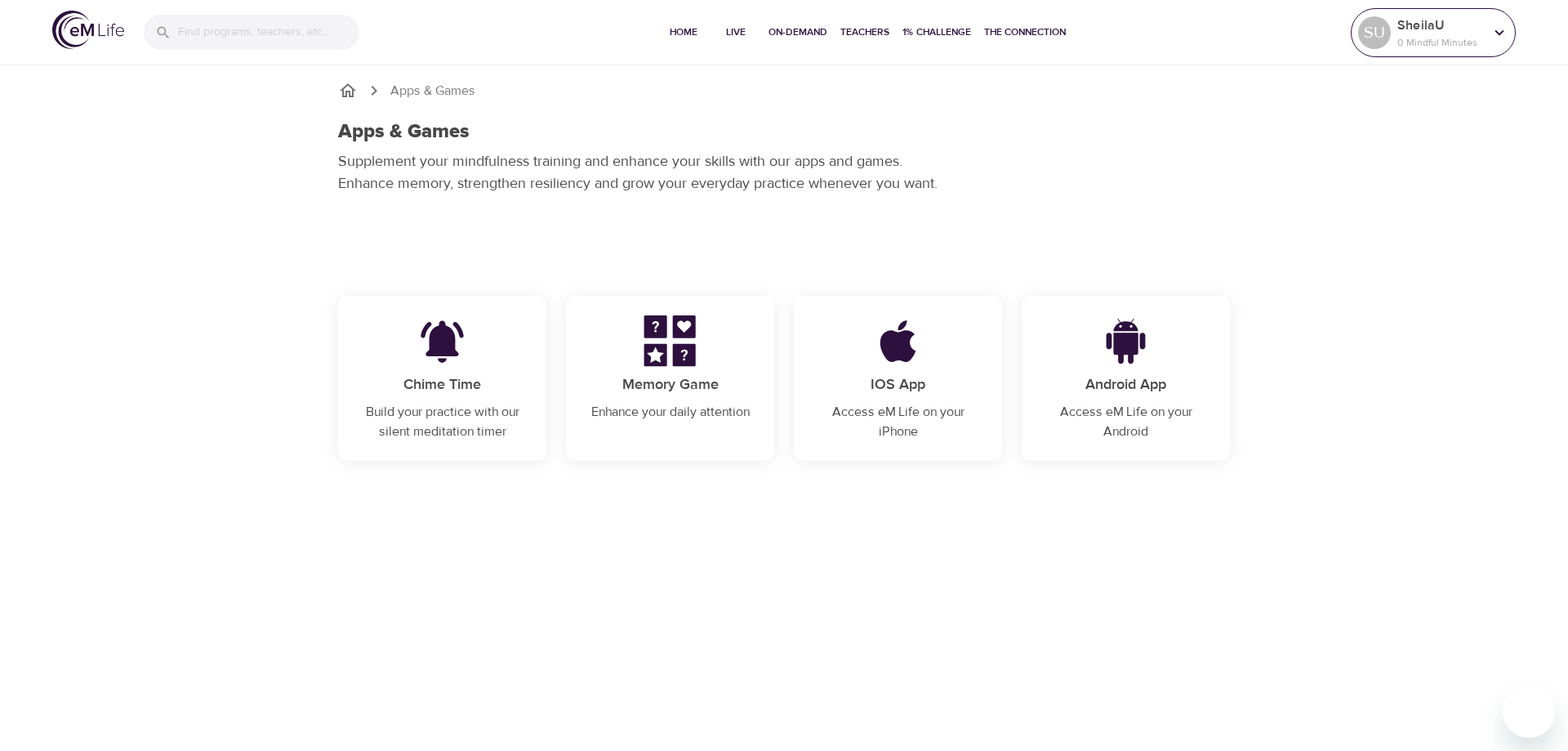
click at [1498, 29] on icon at bounding box center [1499, 32] width 18 height 18
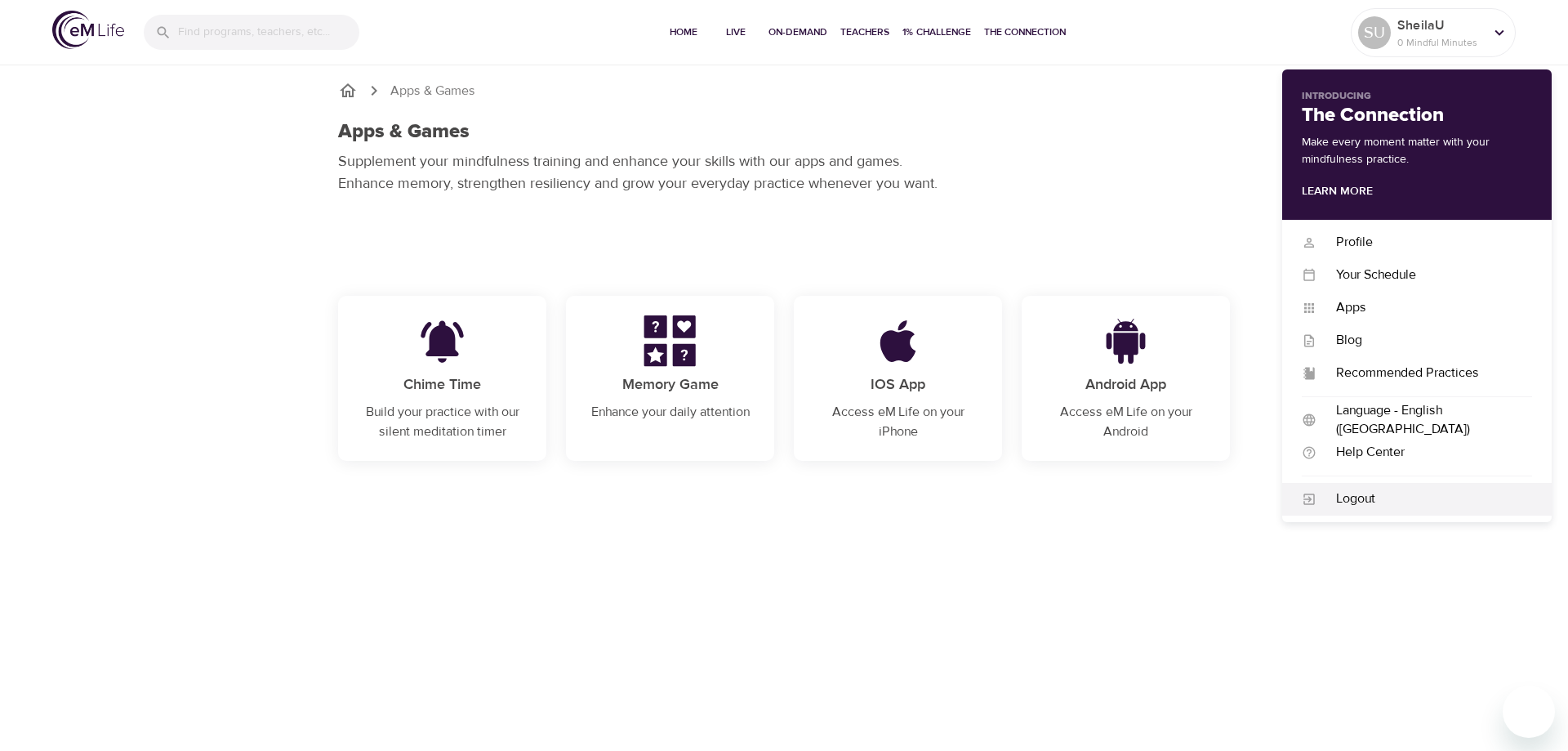
click at [1346, 494] on div "Logout" at bounding box center [1424, 498] width 216 height 19
